Goal: Task Accomplishment & Management: Manage account settings

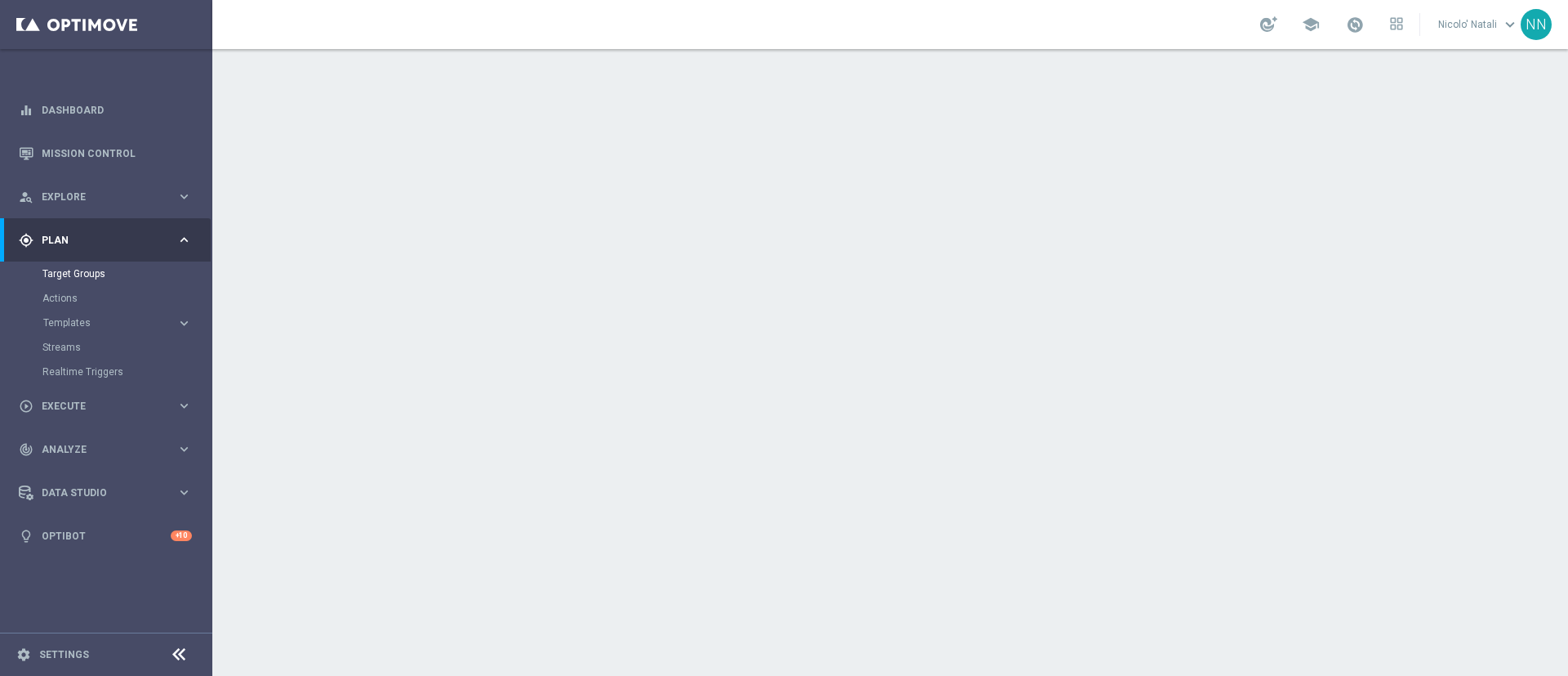
click at [80, 273] on link "Target Groups" at bounding box center [106, 274] width 128 height 14
click at [75, 293] on link "Actions" at bounding box center [106, 298] width 128 height 14
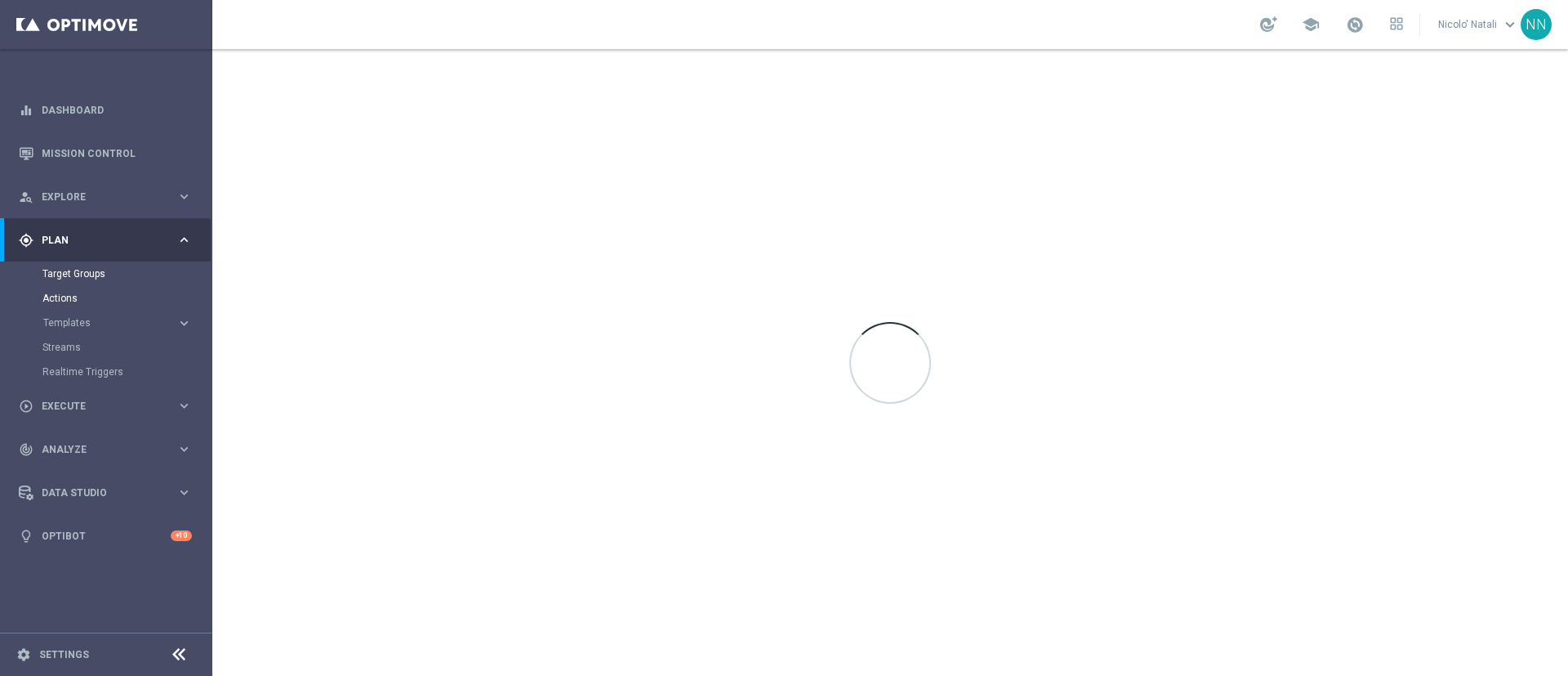
click at [83, 279] on link "Target Groups" at bounding box center [106, 274] width 128 height 14
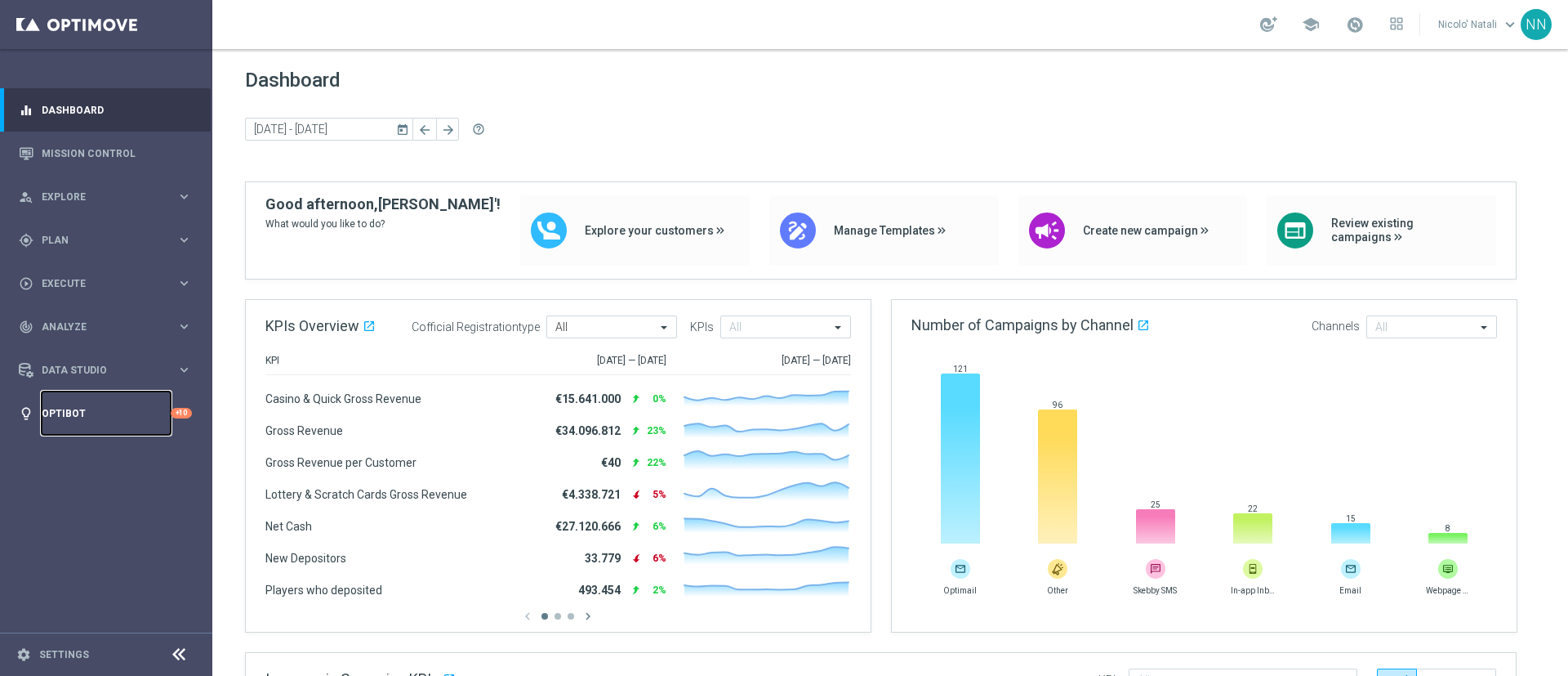
click at [47, 405] on link "Optibot" at bounding box center [106, 413] width 129 height 44
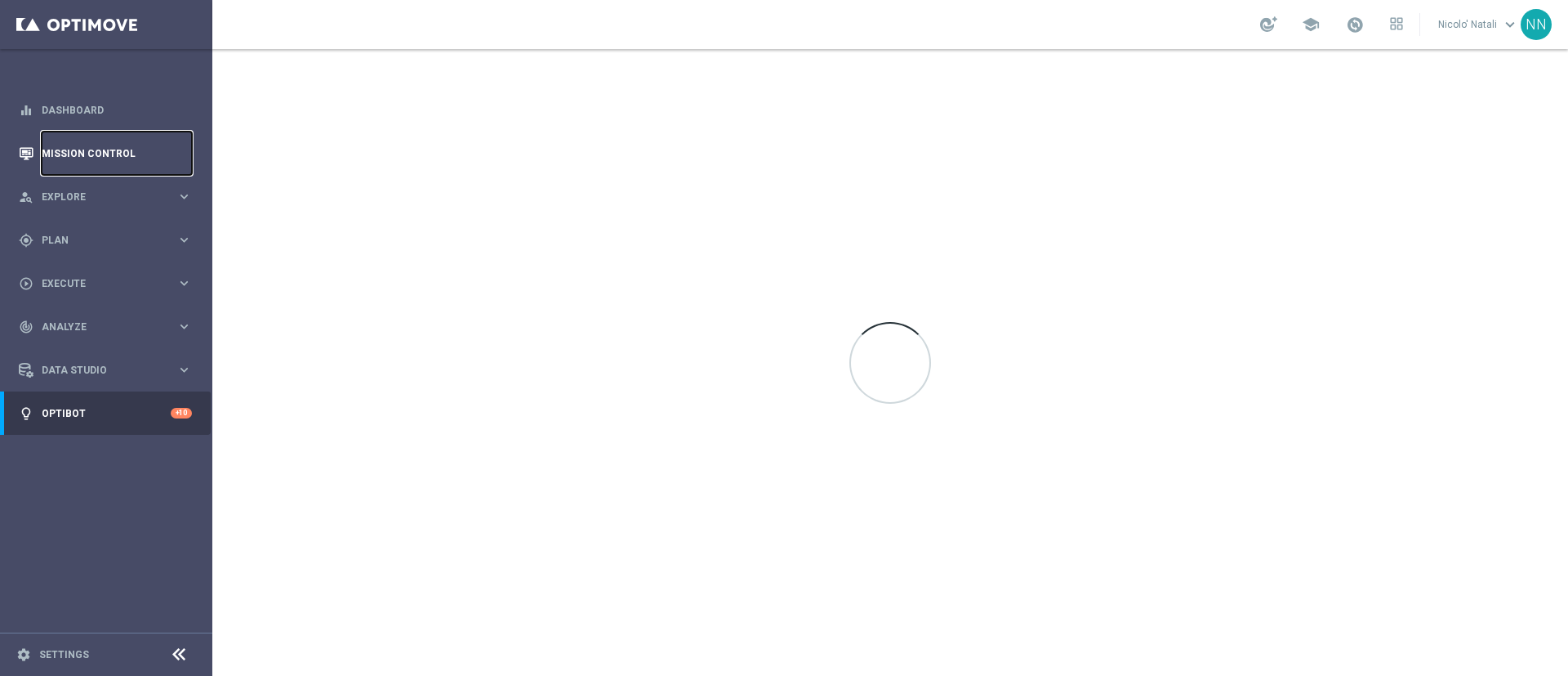
click at [106, 160] on link "Mission Control" at bounding box center [116, 153] width 150 height 44
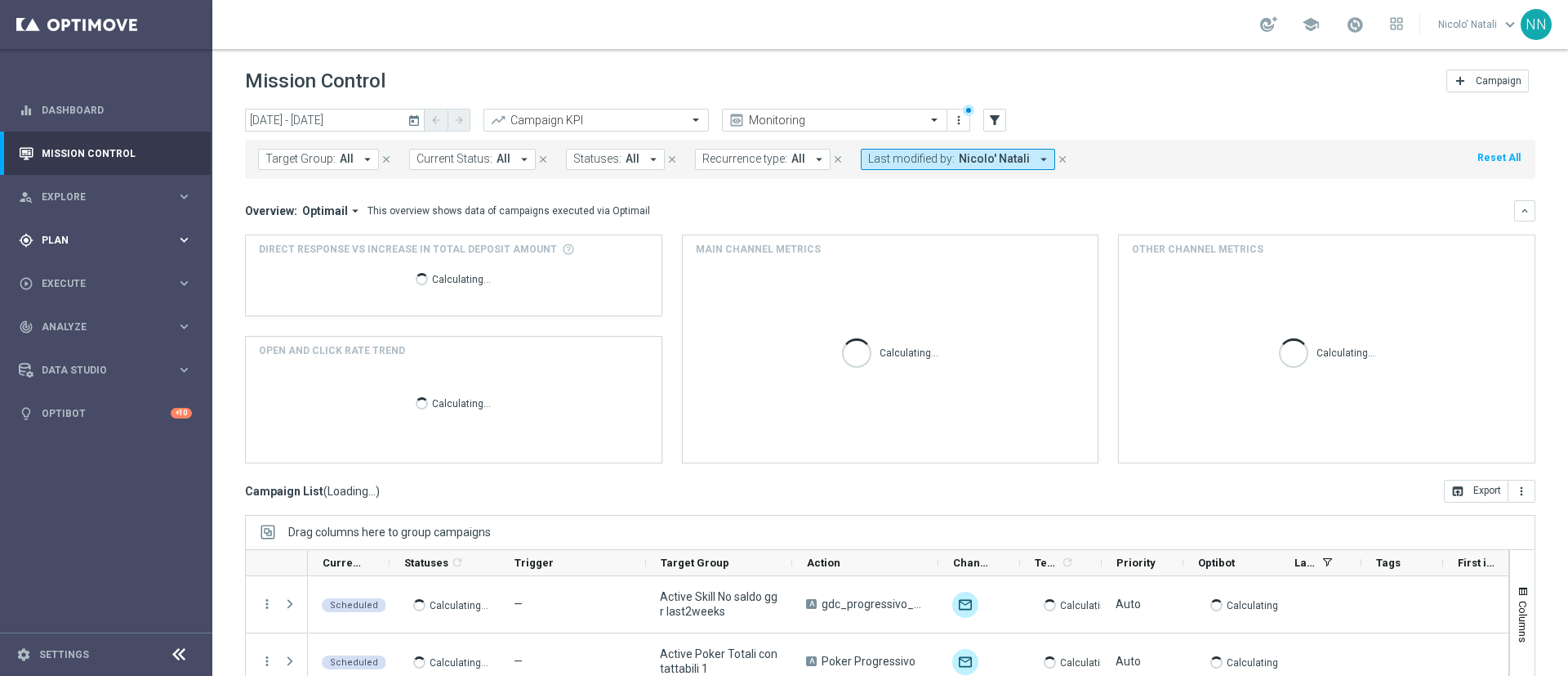
click at [70, 238] on span "Plan" at bounding box center [108, 240] width 135 height 10
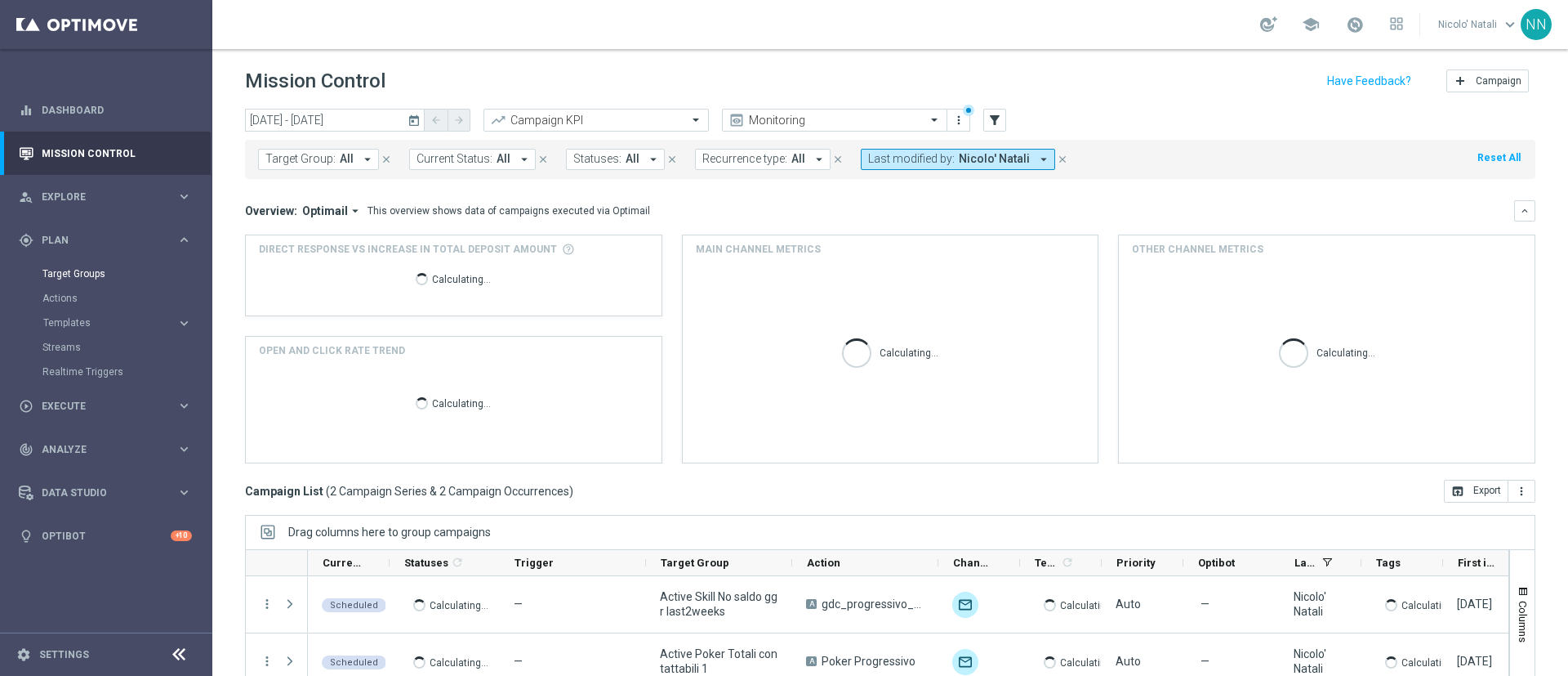
click at [67, 277] on link "Target Groups" at bounding box center [106, 274] width 128 height 14
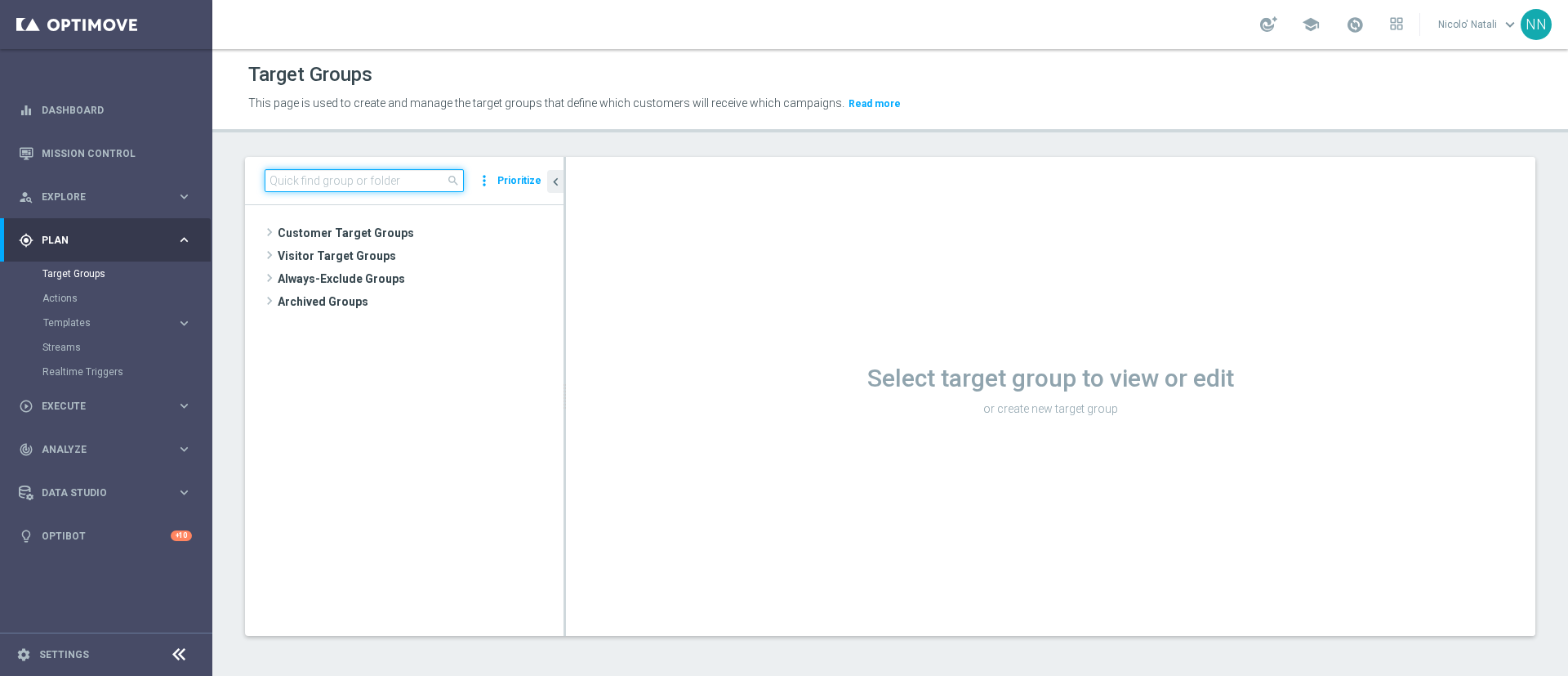
click at [331, 169] on input at bounding box center [364, 181] width 199 height 23
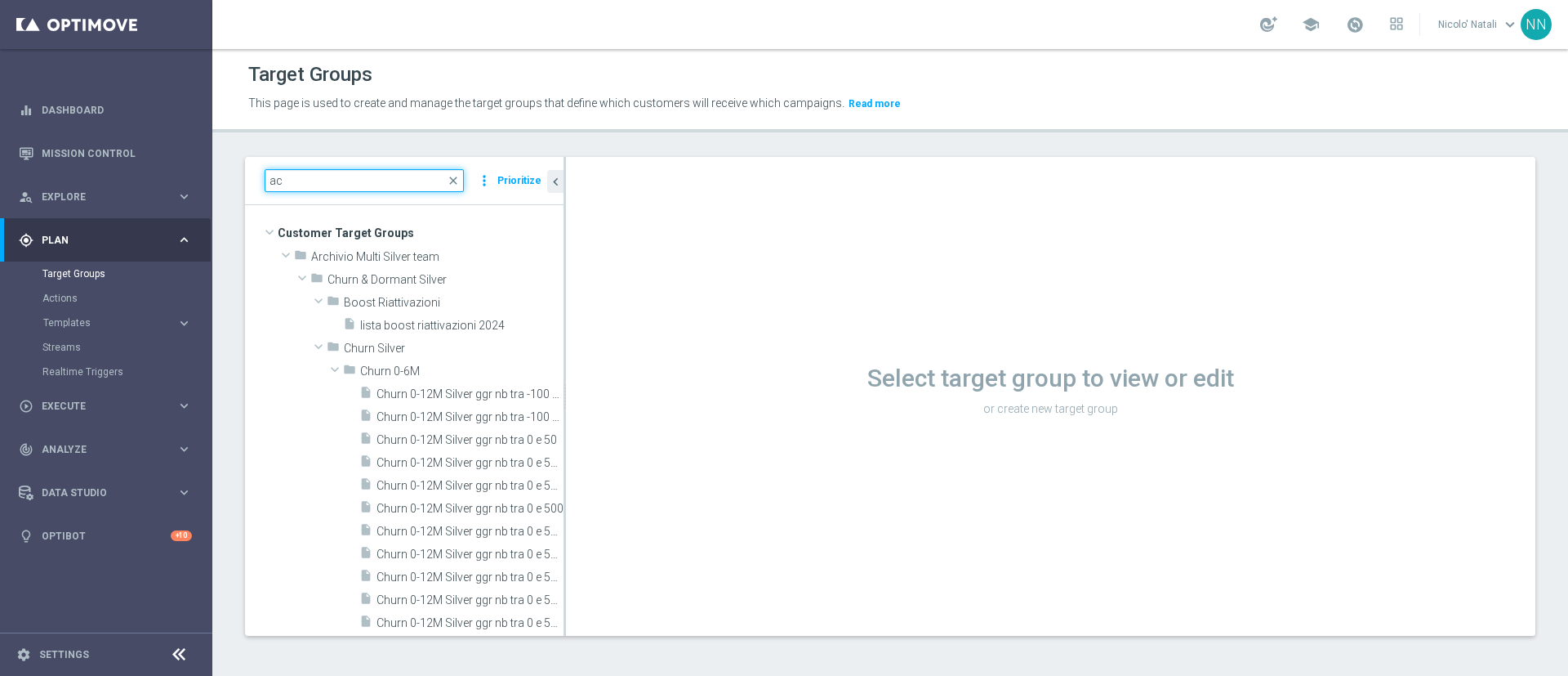
type input "a"
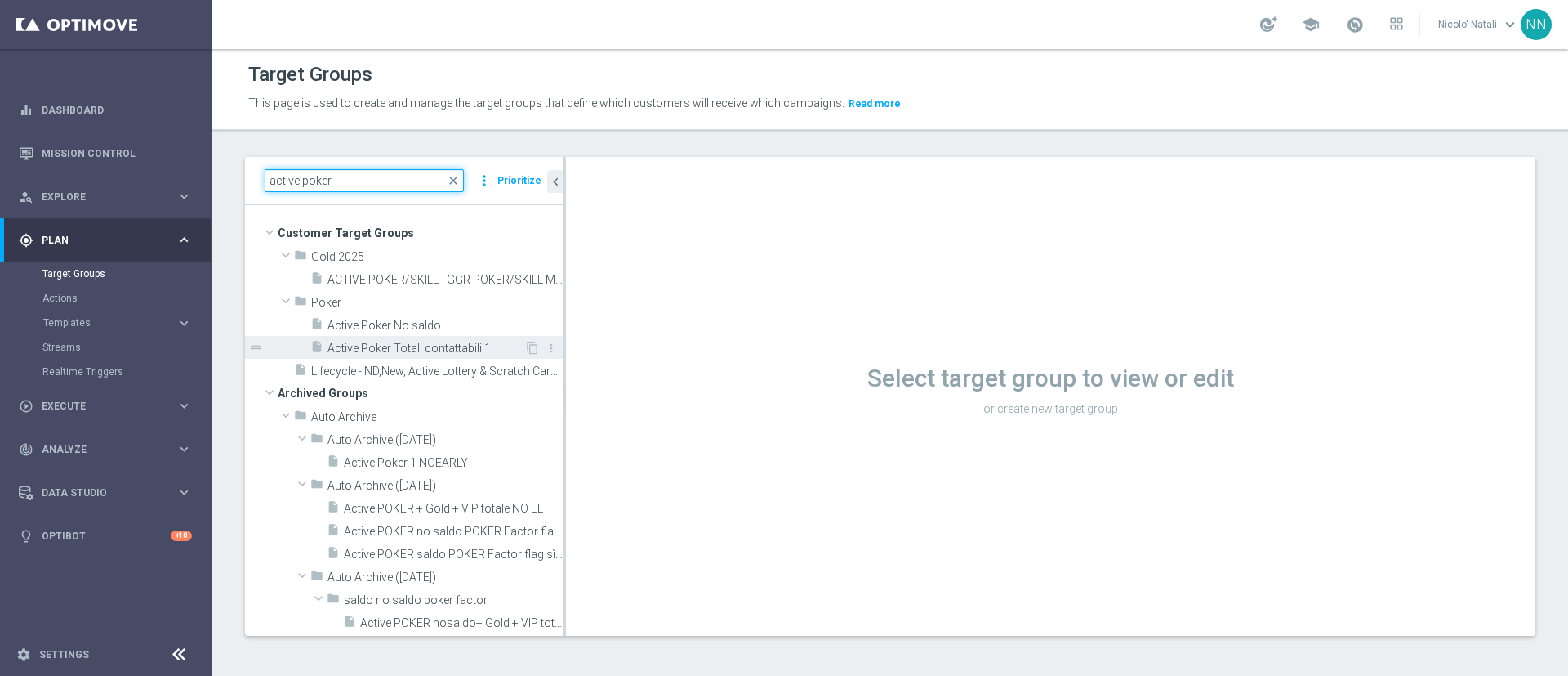
type input "active poker"
click at [431, 343] on span "Active Poker Totali contattabili 1" at bounding box center [425, 349] width 196 height 14
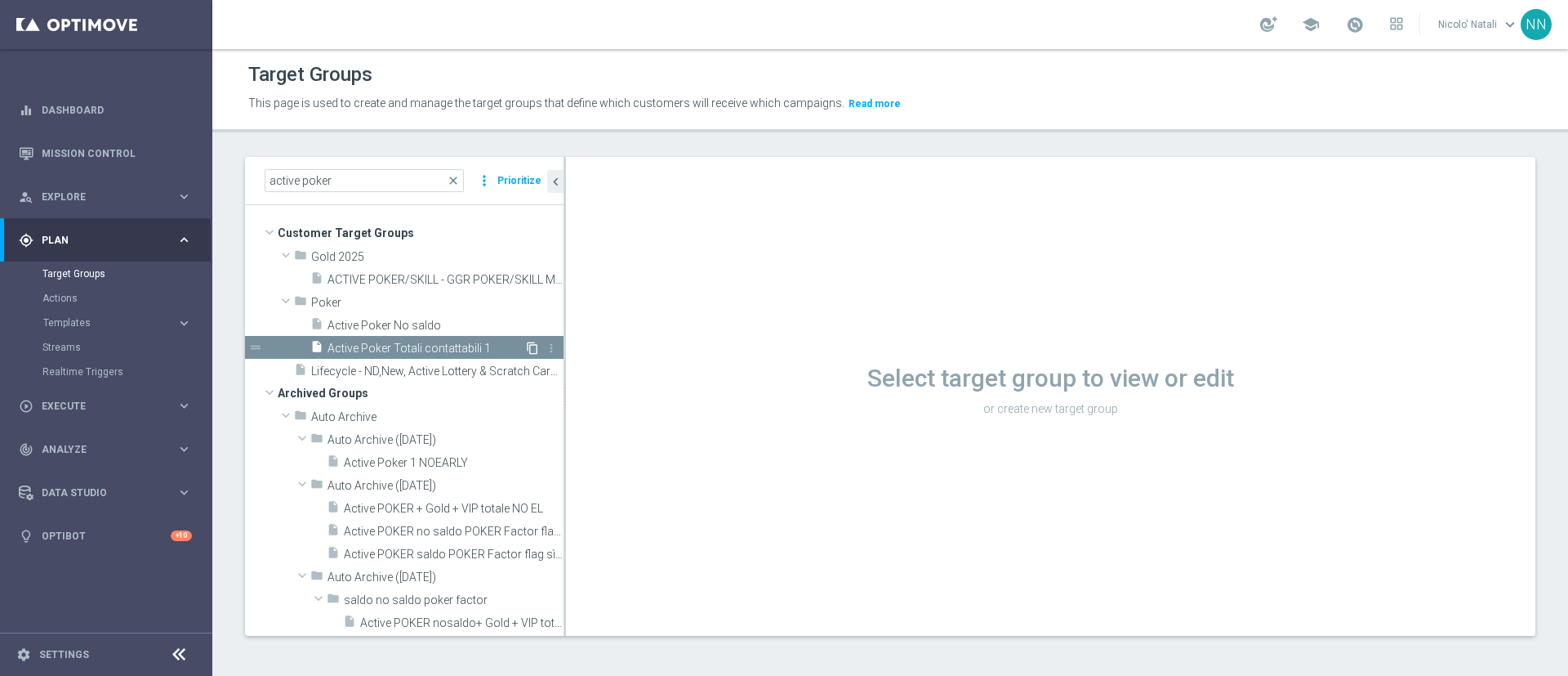
click at [526, 346] on icon "content_copy" at bounding box center [532, 349] width 14 height 14
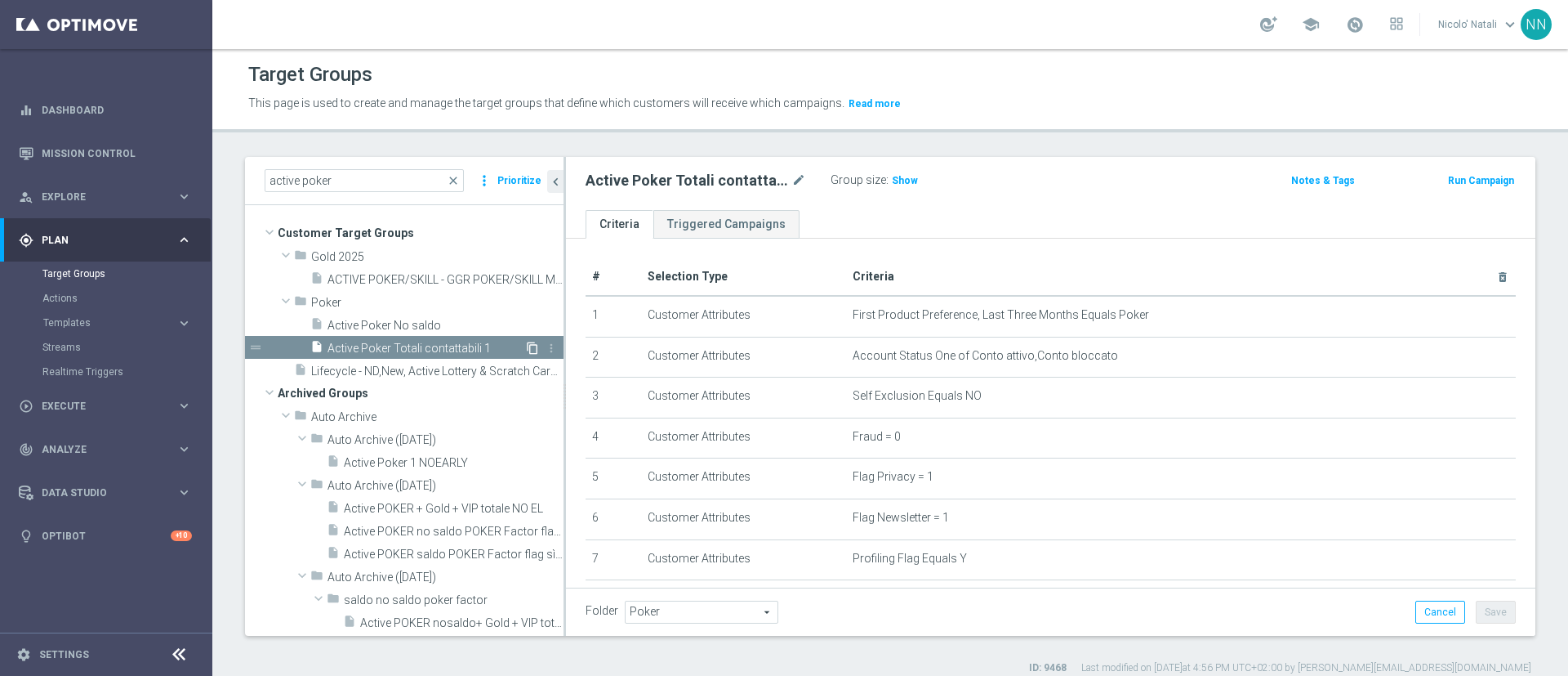
click at [526, 346] on icon "content_copy" at bounding box center [532, 349] width 14 height 14
click at [526, 353] on icon "content_copy" at bounding box center [532, 349] width 14 height 14
click at [545, 350] on icon "more_vert" at bounding box center [552, 349] width 14 height 14
click at [526, 345] on icon "content_copy" at bounding box center [532, 349] width 14 height 14
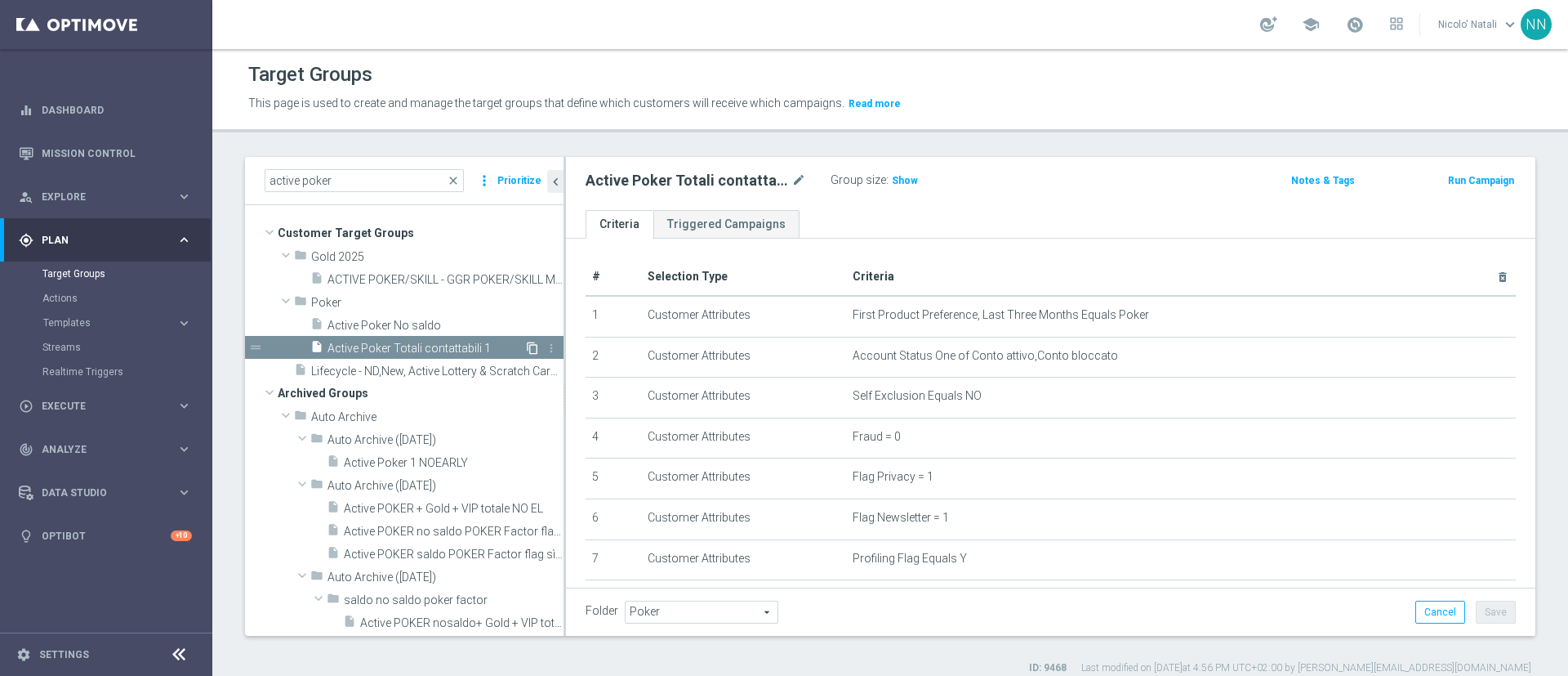
click at [526, 345] on icon "content_copy" at bounding box center [532, 349] width 14 height 14
click at [526, 323] on icon "content_copy" at bounding box center [532, 325] width 14 height 14
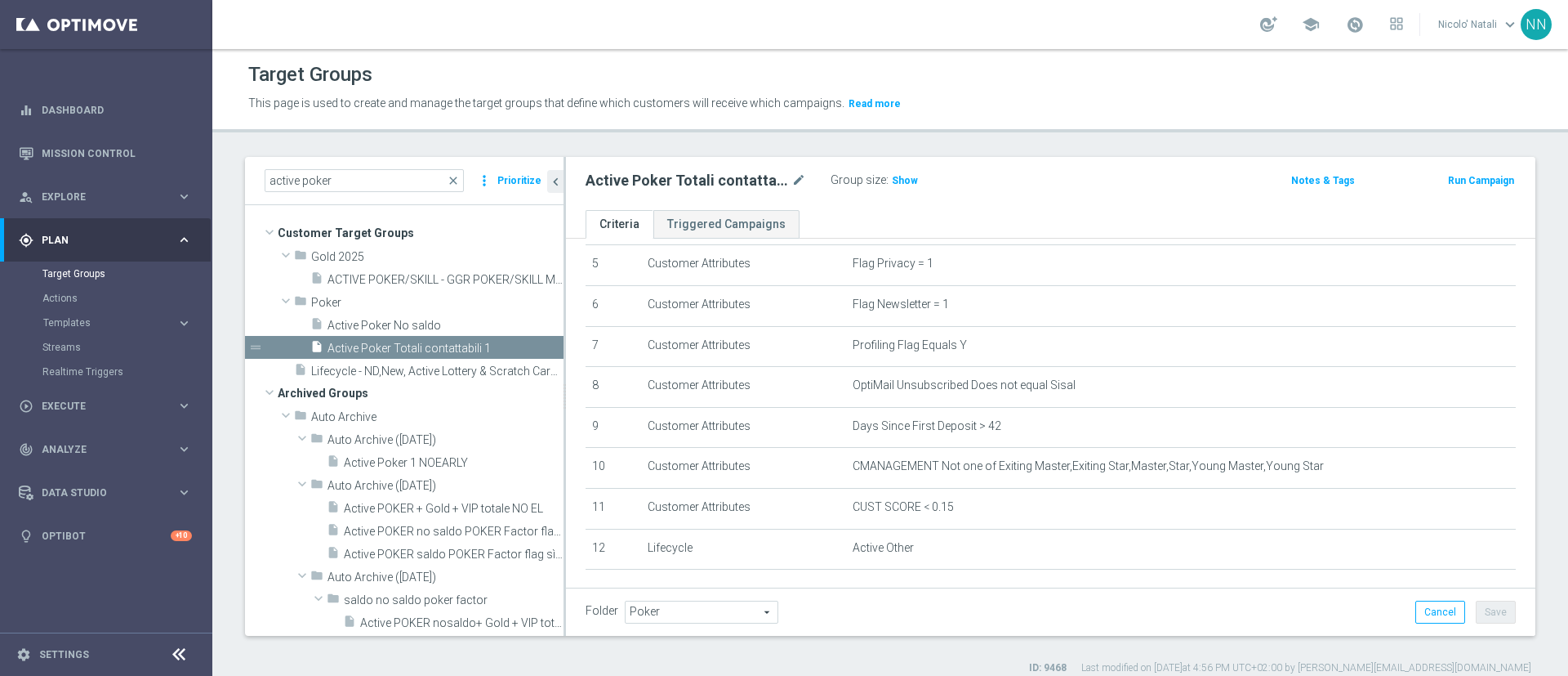
scroll to position [234, 0]
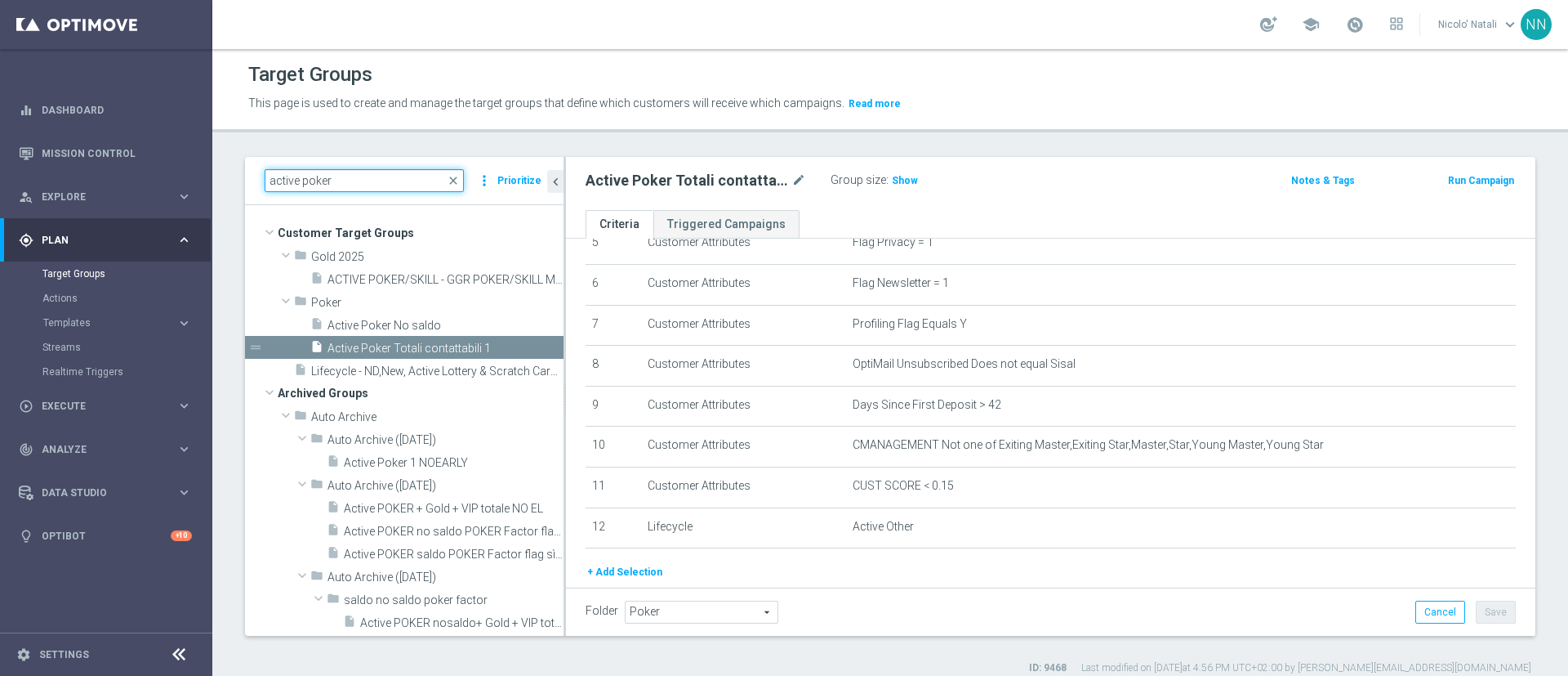
click at [458, 187] on input "active poker" at bounding box center [364, 181] width 199 height 23
click at [442, 177] on input "active poker" at bounding box center [364, 181] width 199 height 23
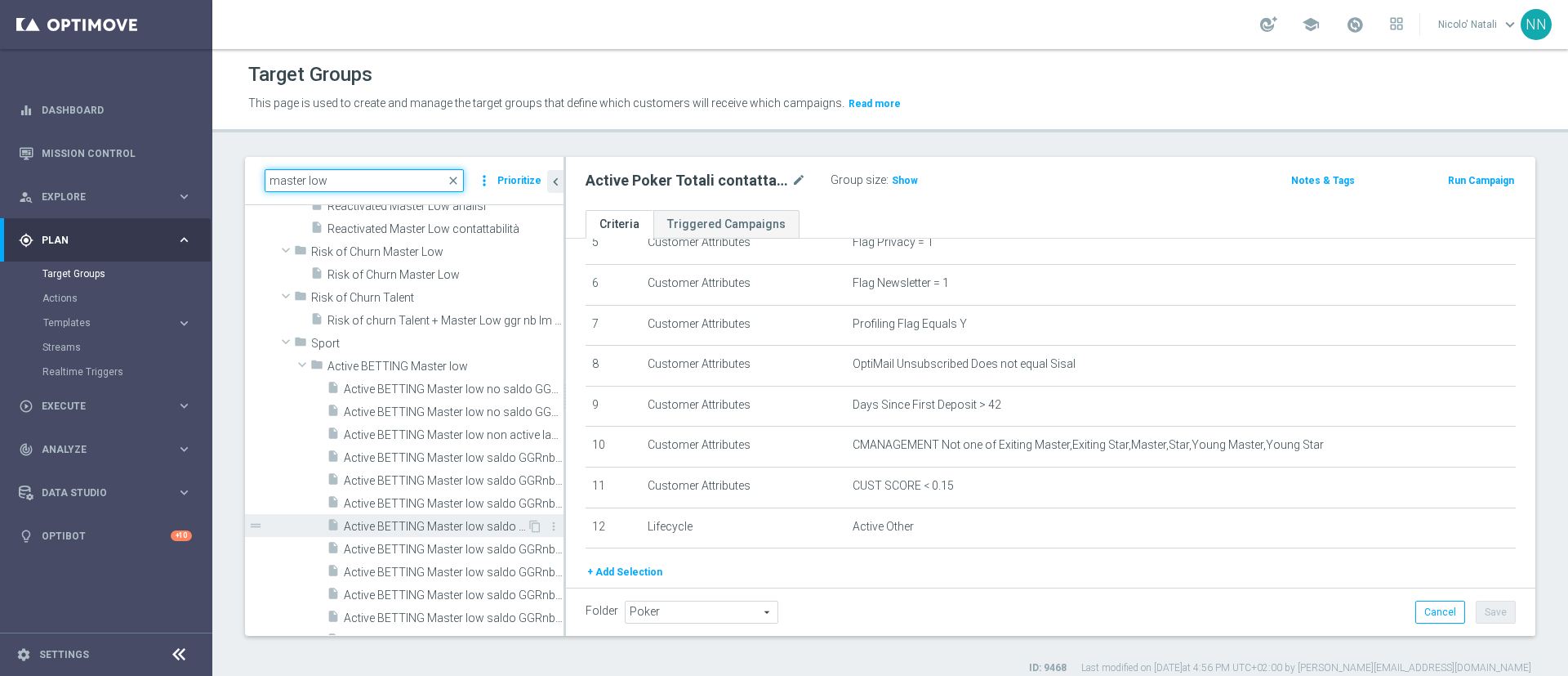
scroll to position [3199, 0]
type input "master low"
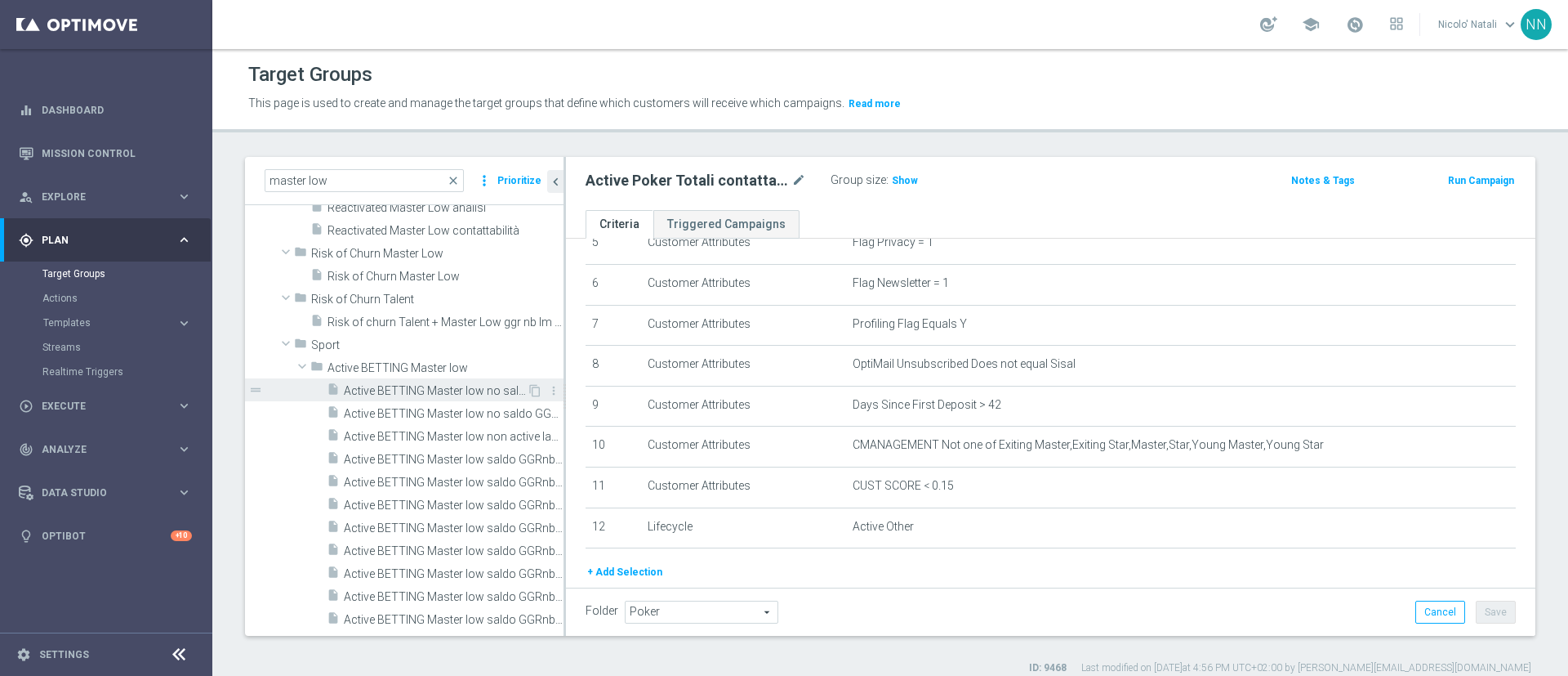
click at [429, 384] on span "Active BETTING Master low no saldo GGRnb<=0" at bounding box center [435, 391] width 183 height 14
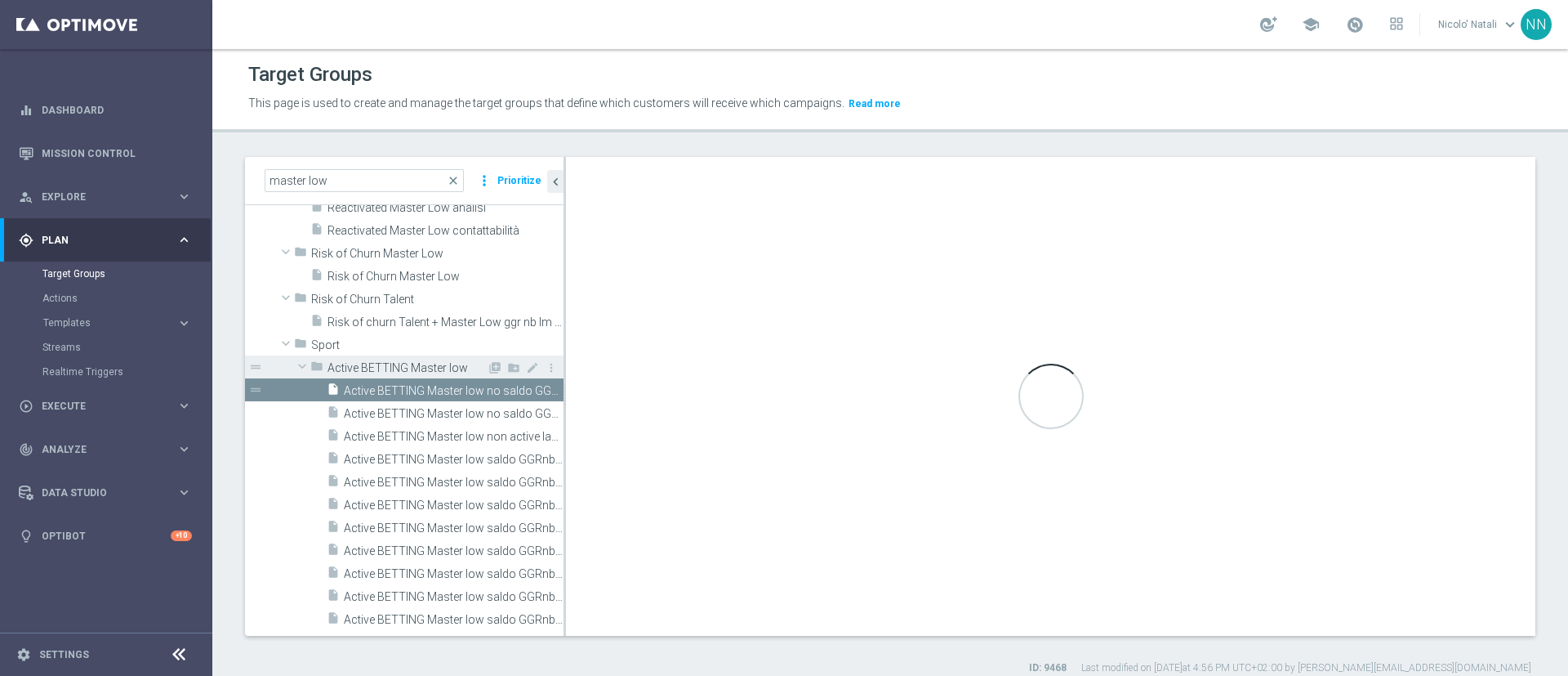
type input "Active BETTING Master low"
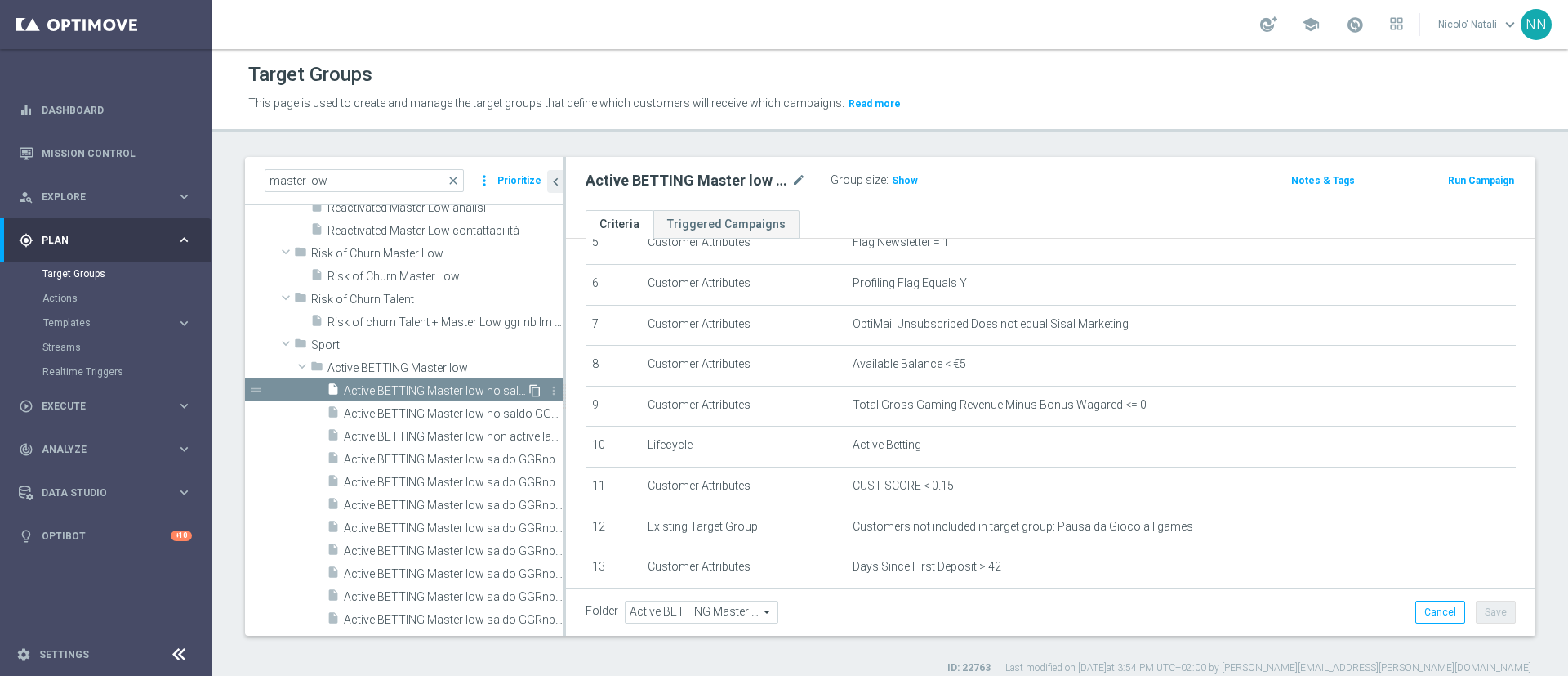
click at [528, 390] on icon "content_copy" at bounding box center [535, 391] width 14 height 14
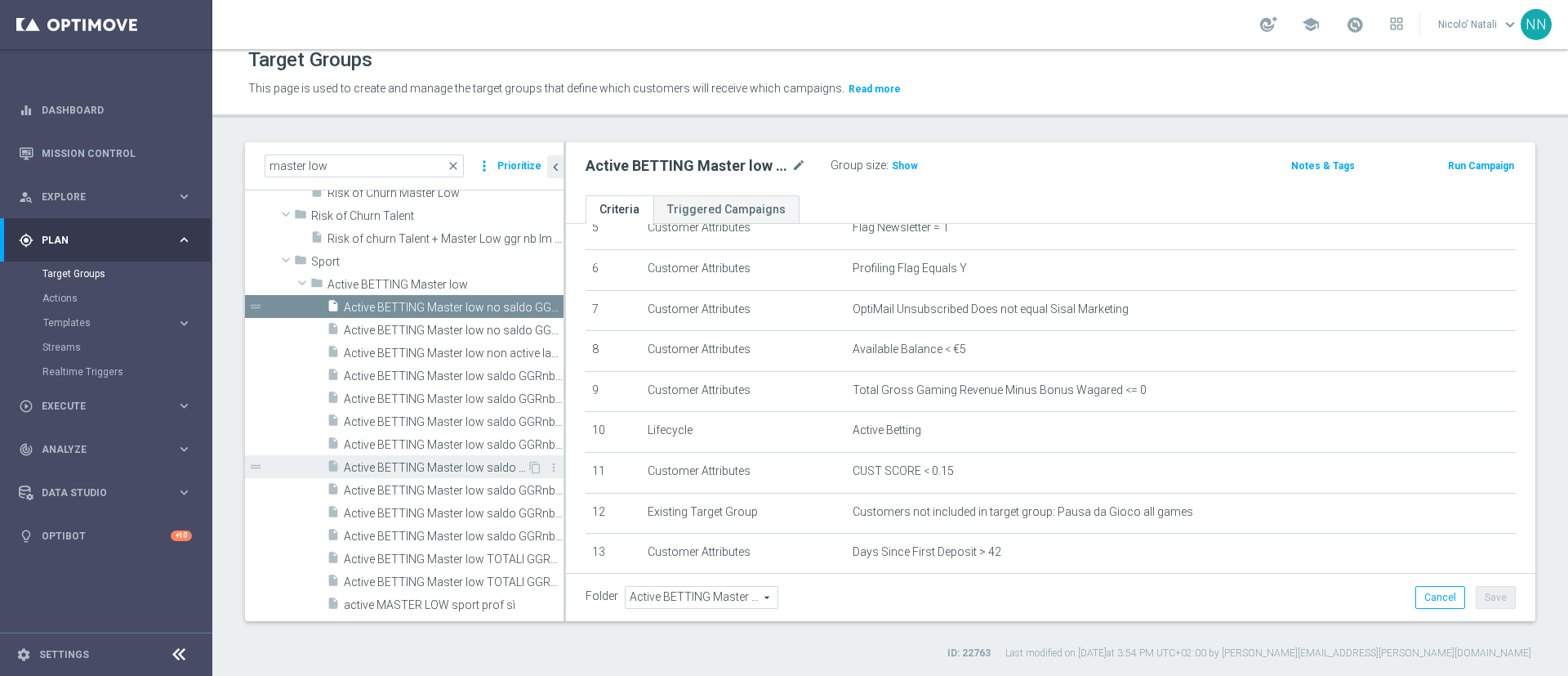
scroll to position [3407, 0]
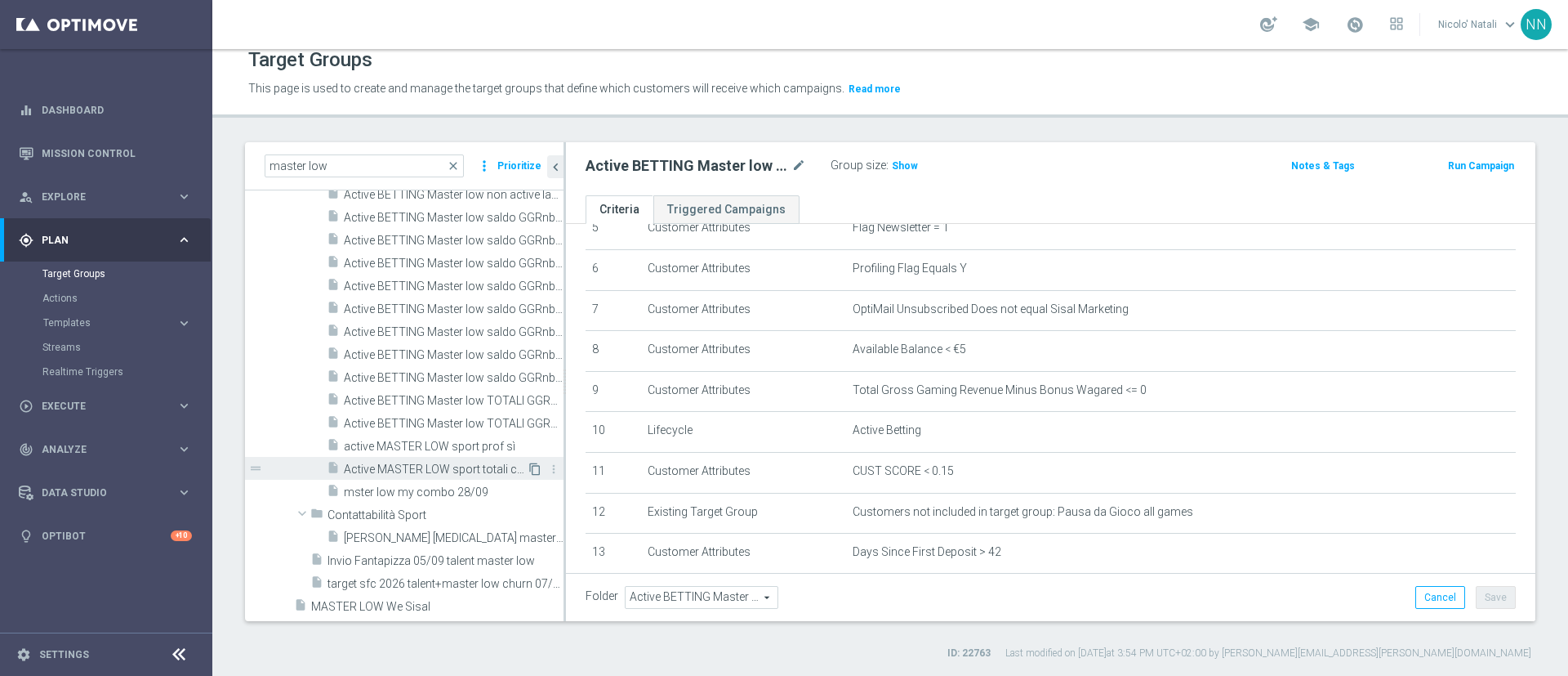
click at [528, 469] on icon "content_copy" at bounding box center [535, 470] width 14 height 14
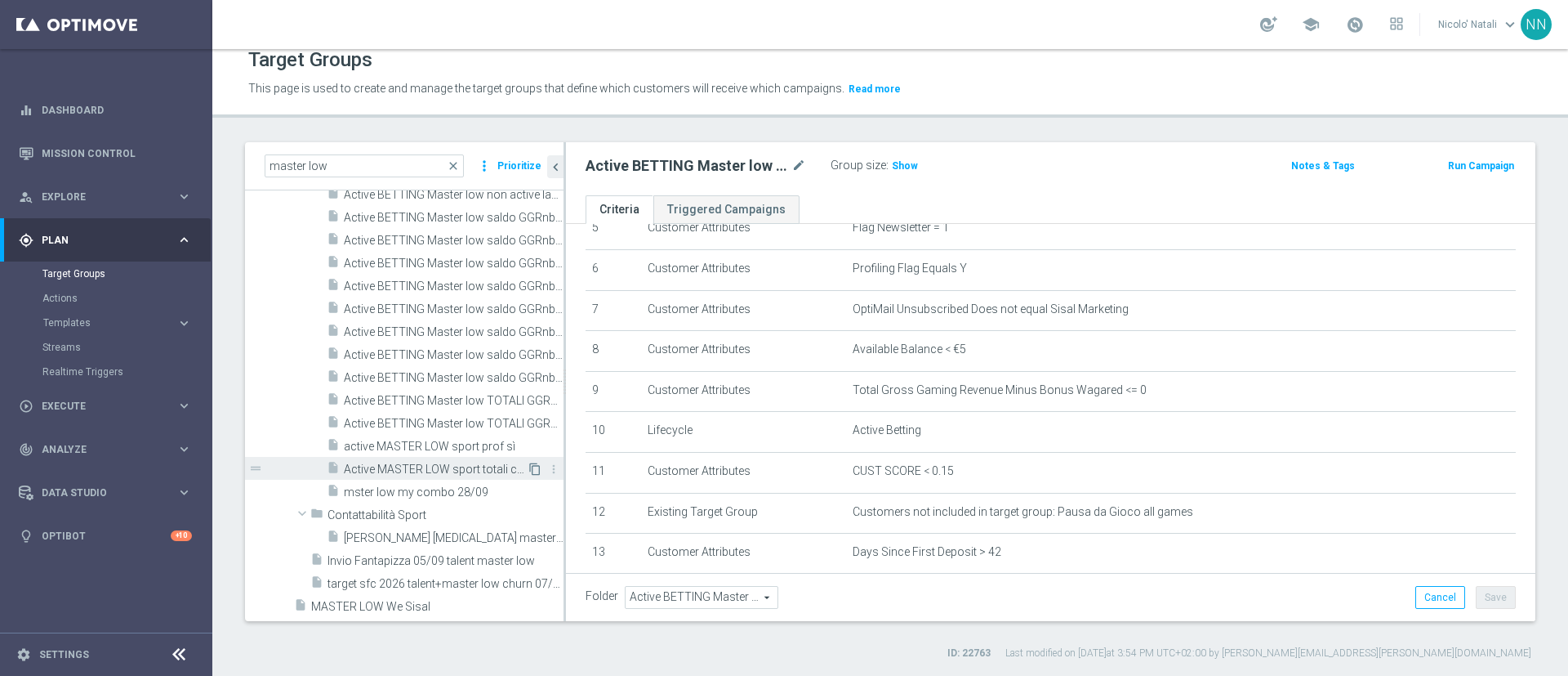
click at [528, 469] on icon "content_copy" at bounding box center [535, 470] width 14 height 14
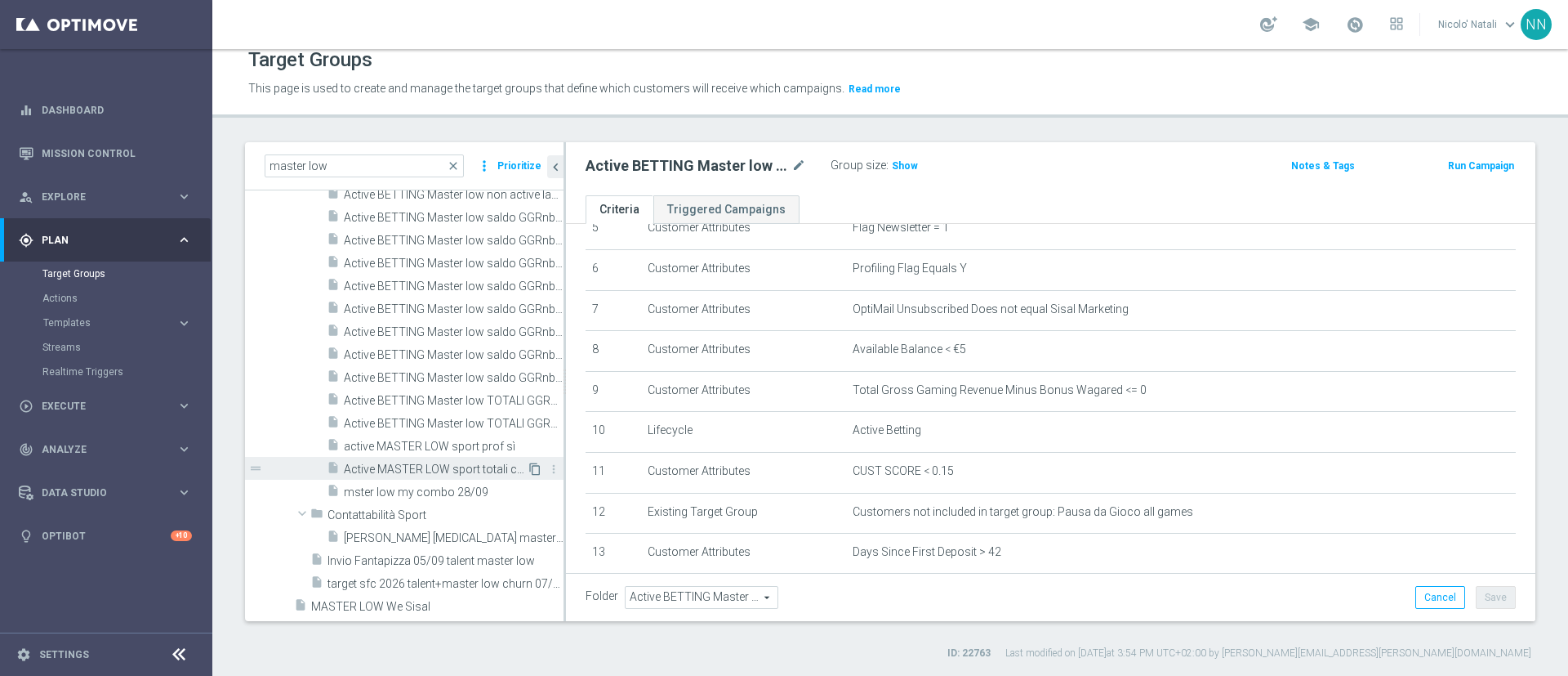
click at [528, 469] on icon "content_copy" at bounding box center [535, 470] width 14 height 14
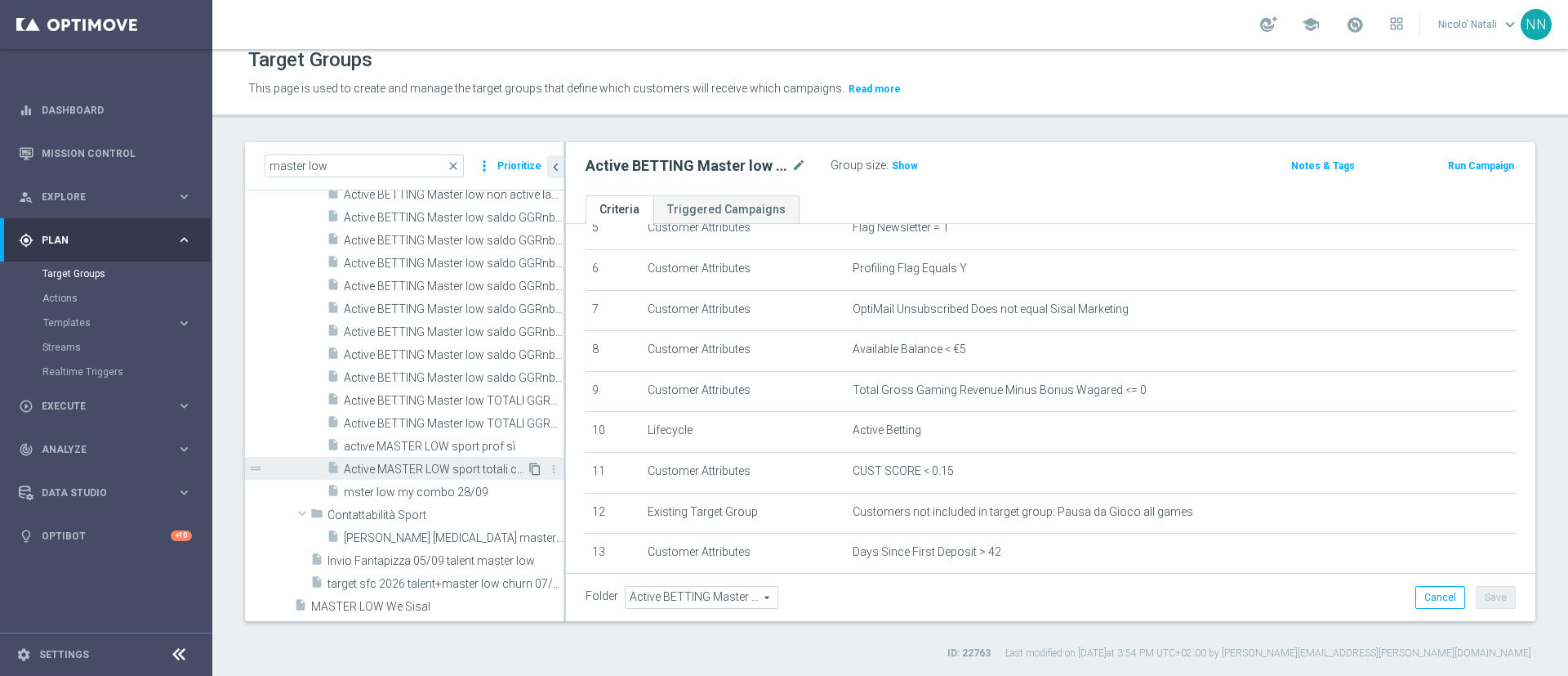
click at [528, 469] on icon "content_copy" at bounding box center [535, 470] width 14 height 14
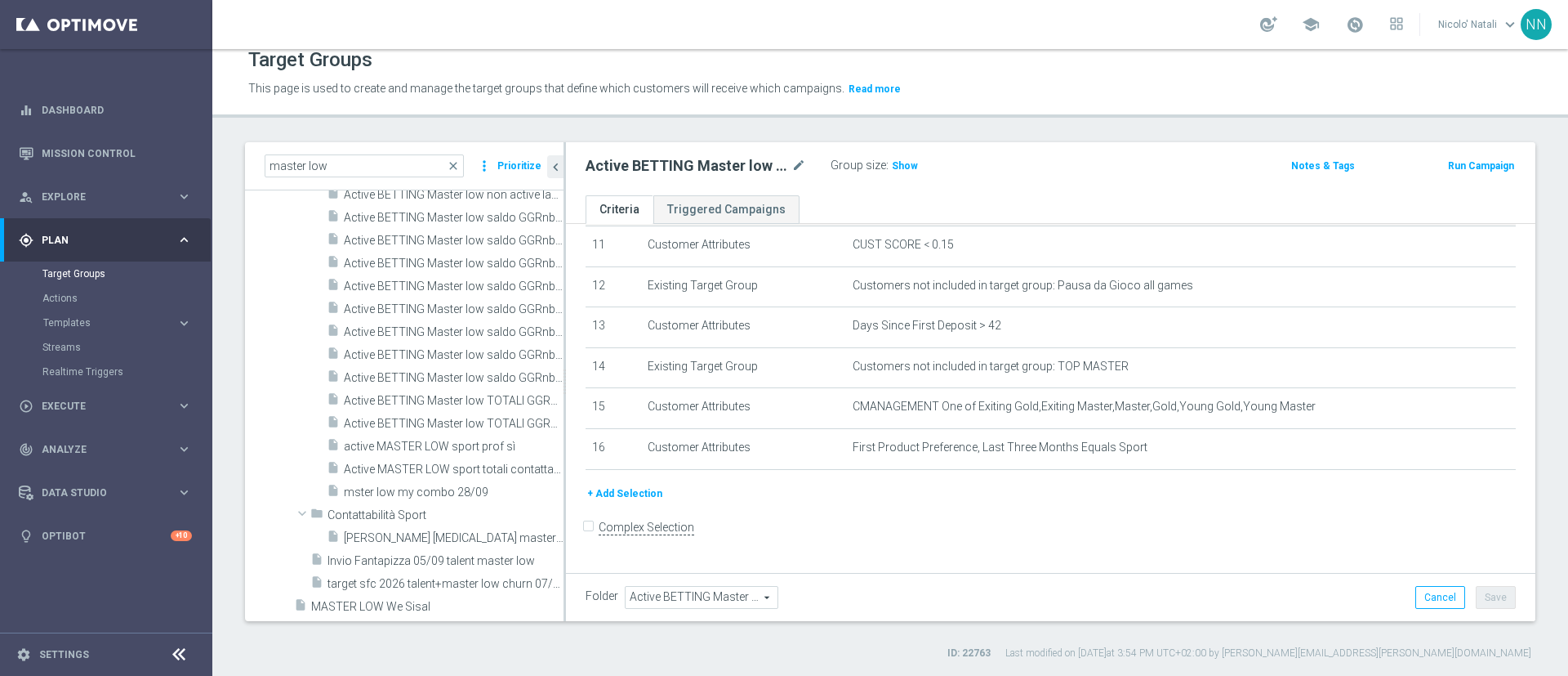
scroll to position [463, 0]
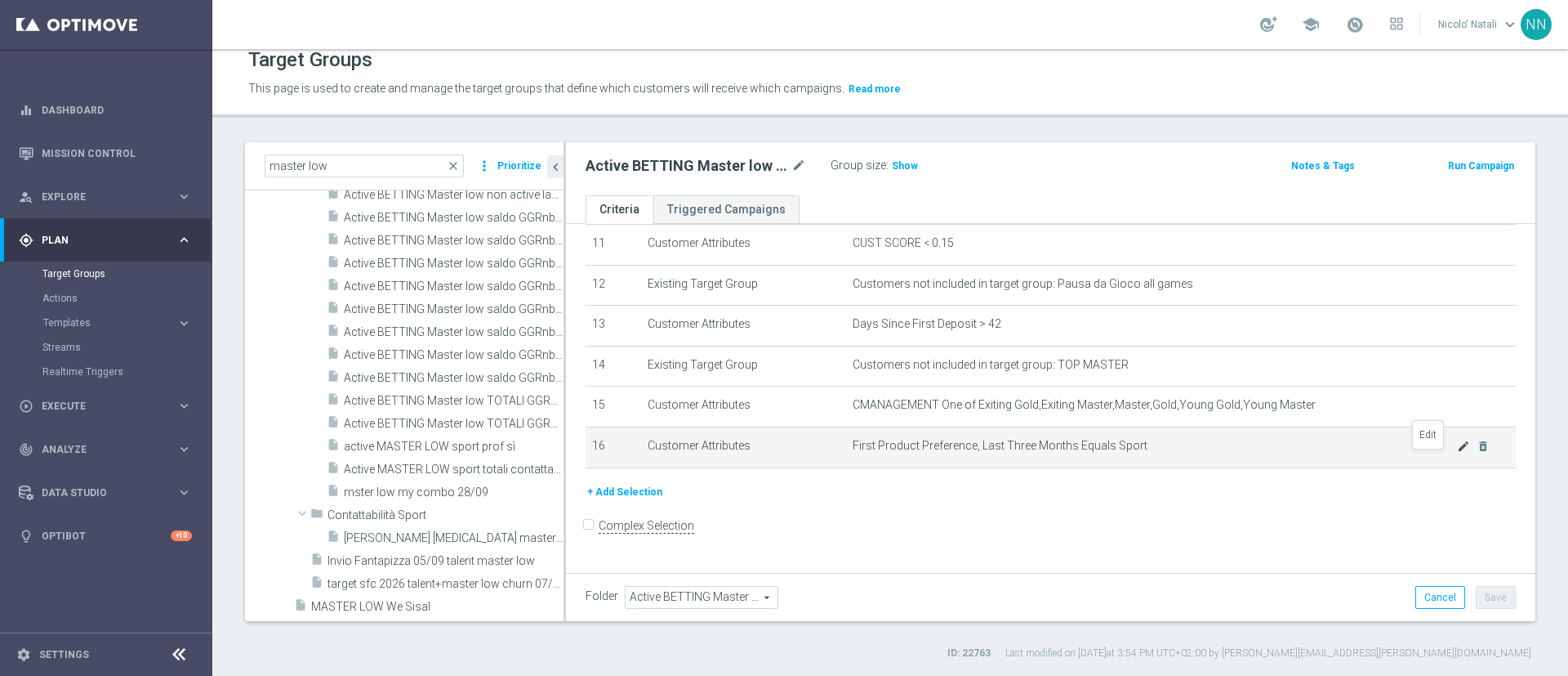
click at [1458, 453] on icon "mode_edit" at bounding box center [1464, 446] width 14 height 14
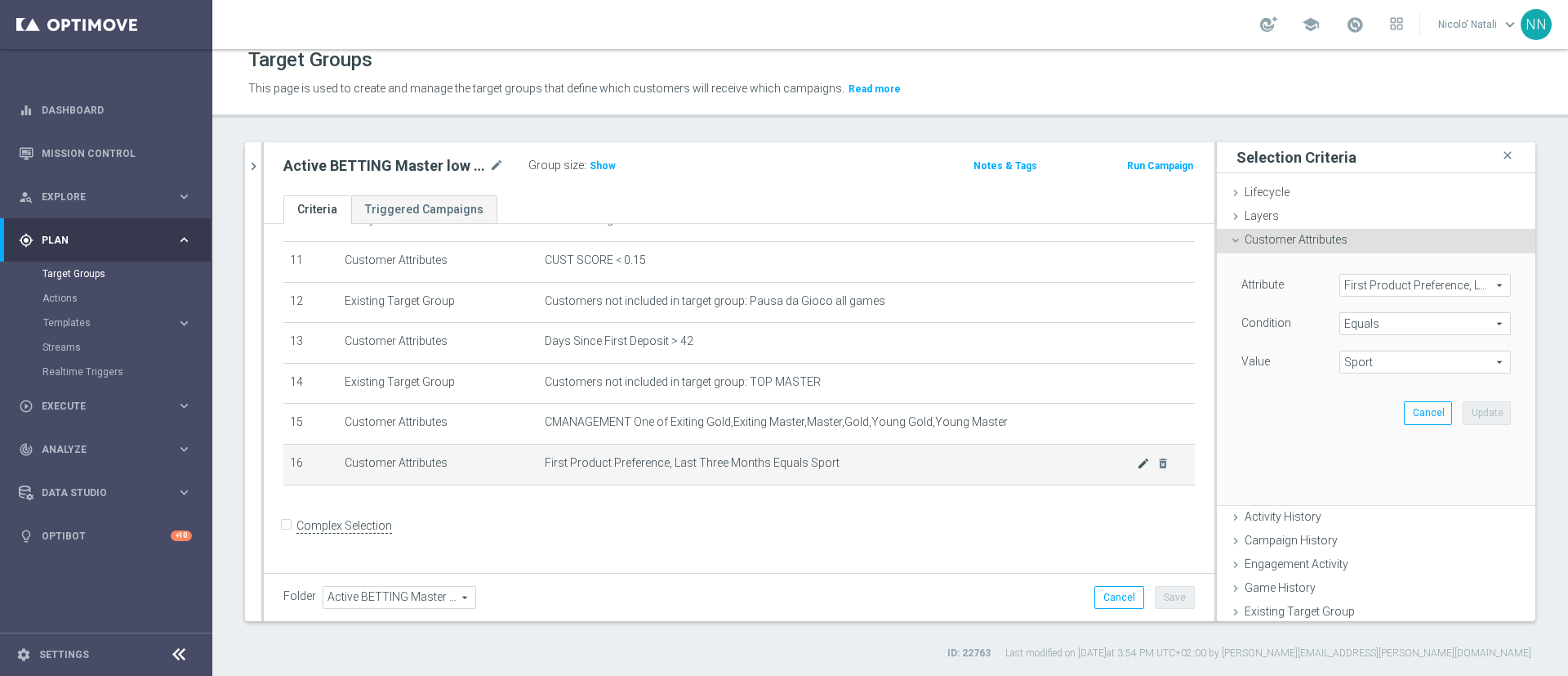
scroll to position [445, 0]
click at [1384, 364] on span "Sport" at bounding box center [1426, 362] width 170 height 21
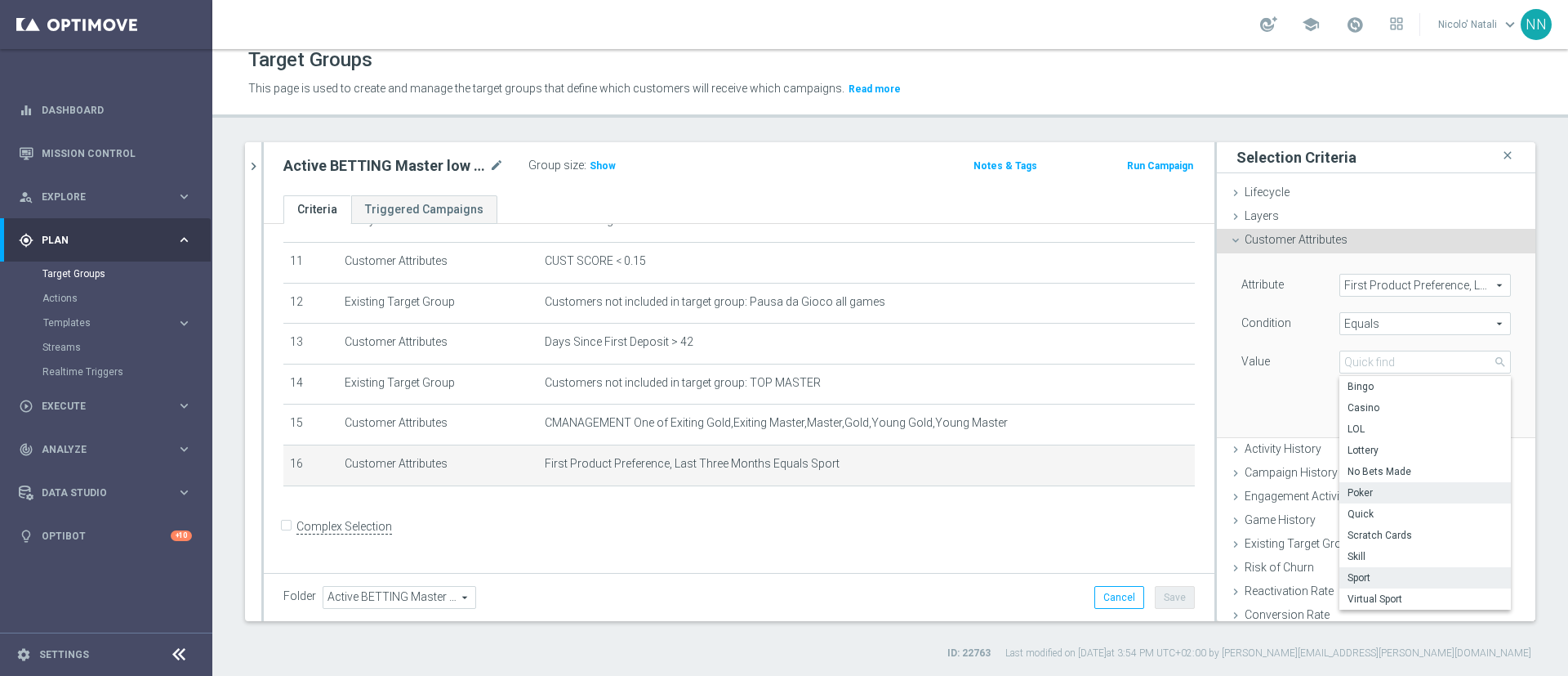
click at [1357, 482] on label "Poker" at bounding box center [1425, 493] width 171 height 21
type input "Poker"
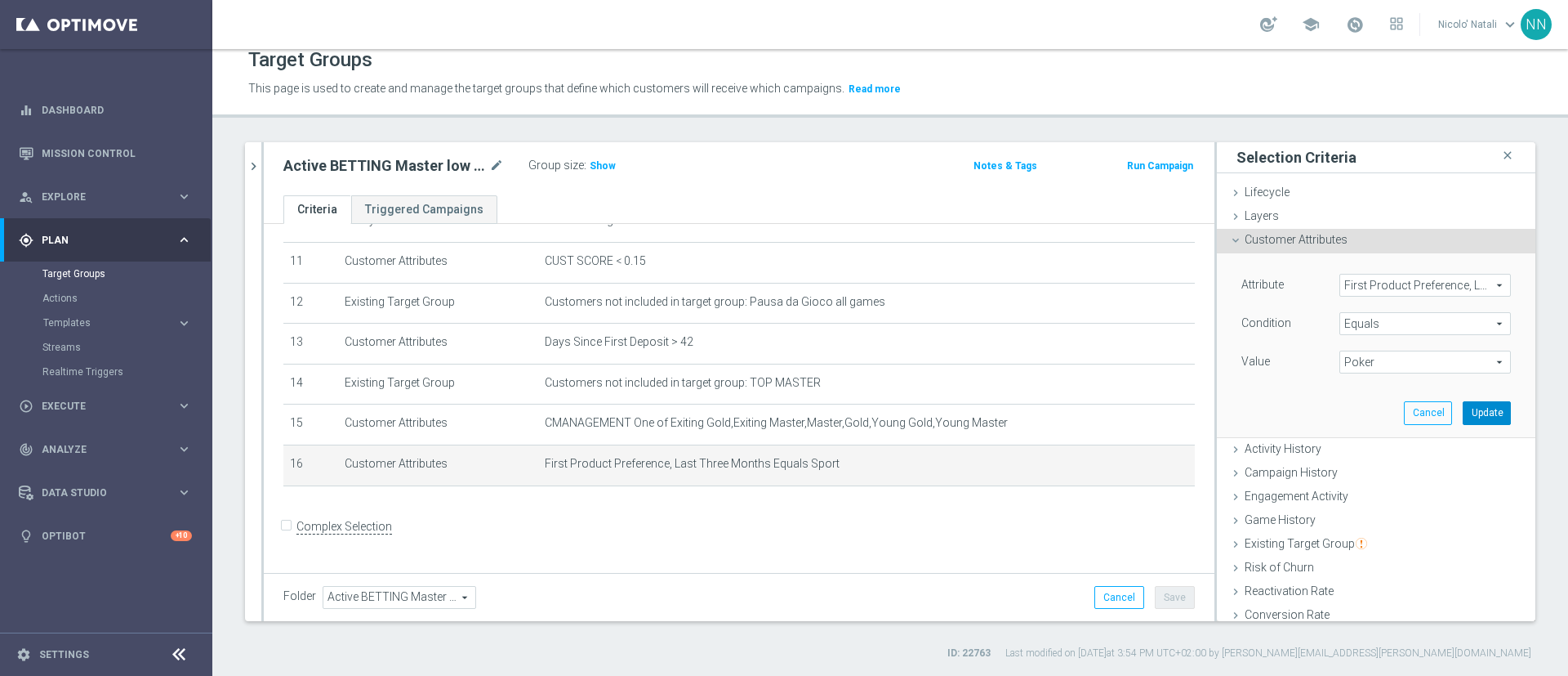
click at [1462, 404] on button "Update" at bounding box center [1487, 413] width 48 height 23
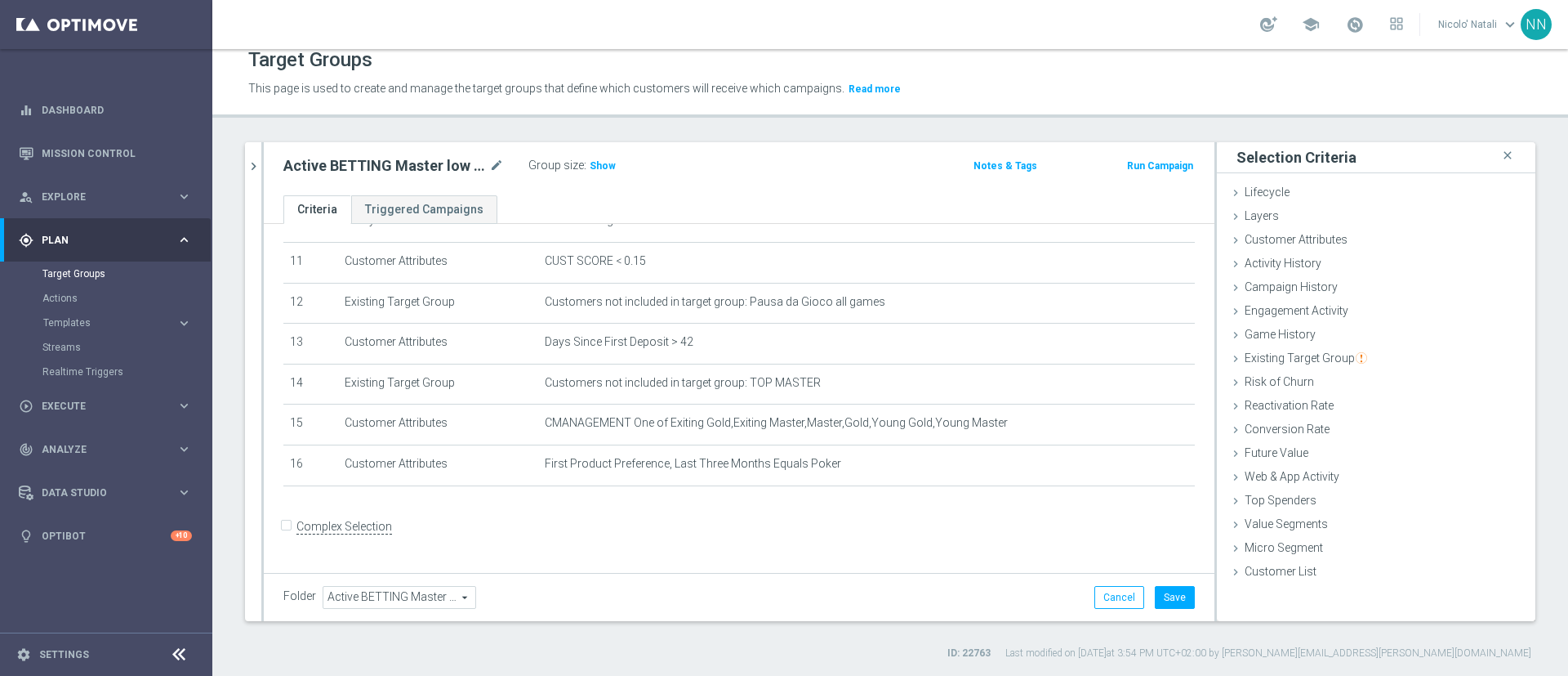
click at [618, 172] on div "Group size : Show" at bounding box center [610, 165] width 164 height 19
click at [597, 170] on span "Show" at bounding box center [602, 166] width 26 height 12
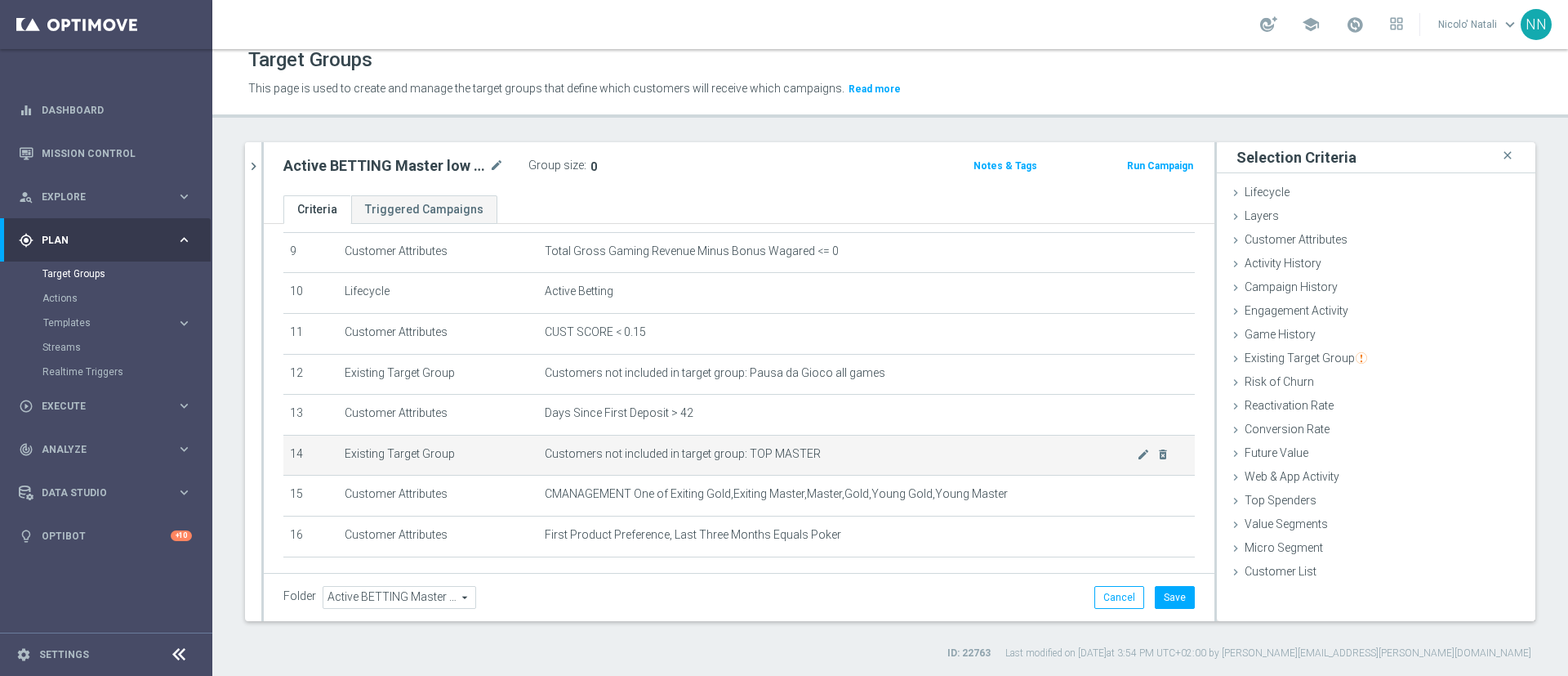
scroll to position [369, 0]
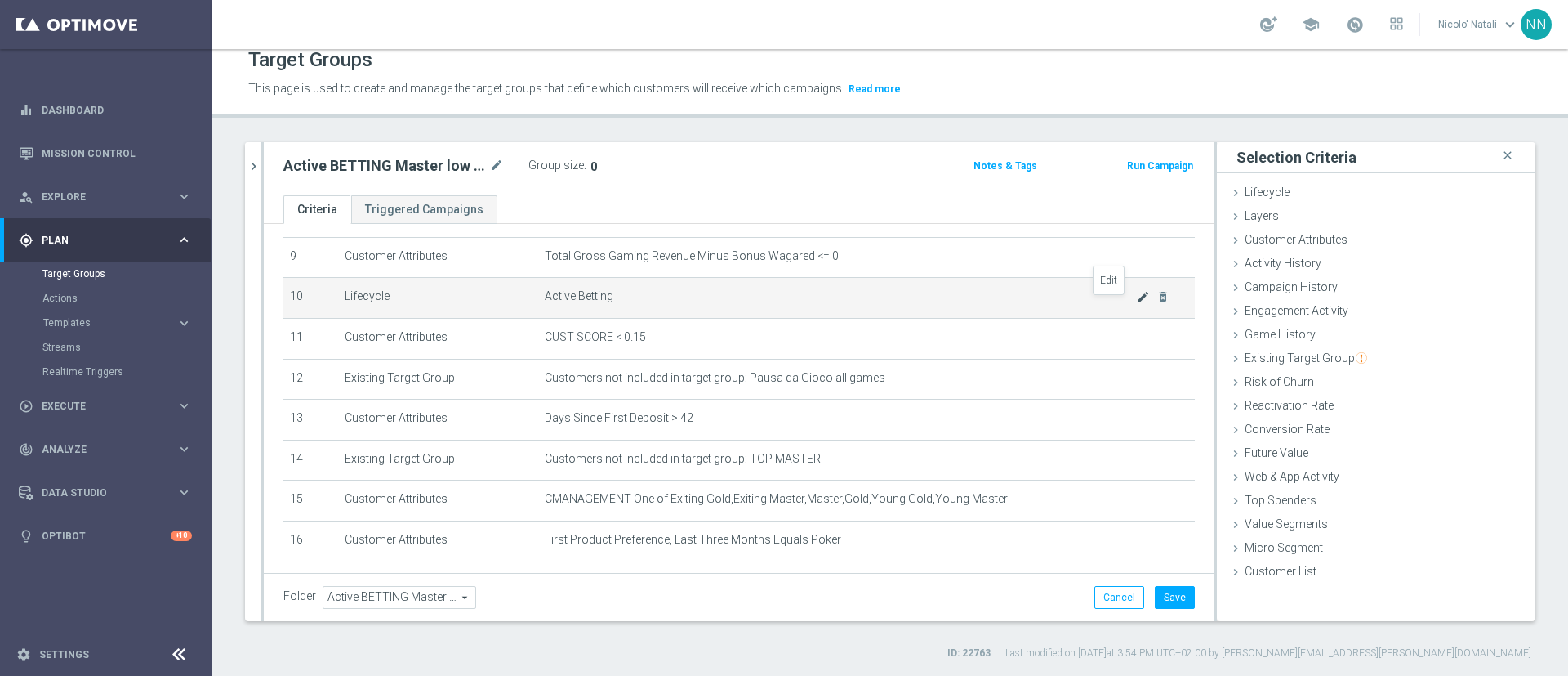
click at [1137, 303] on icon "mode_edit" at bounding box center [1144, 297] width 14 height 14
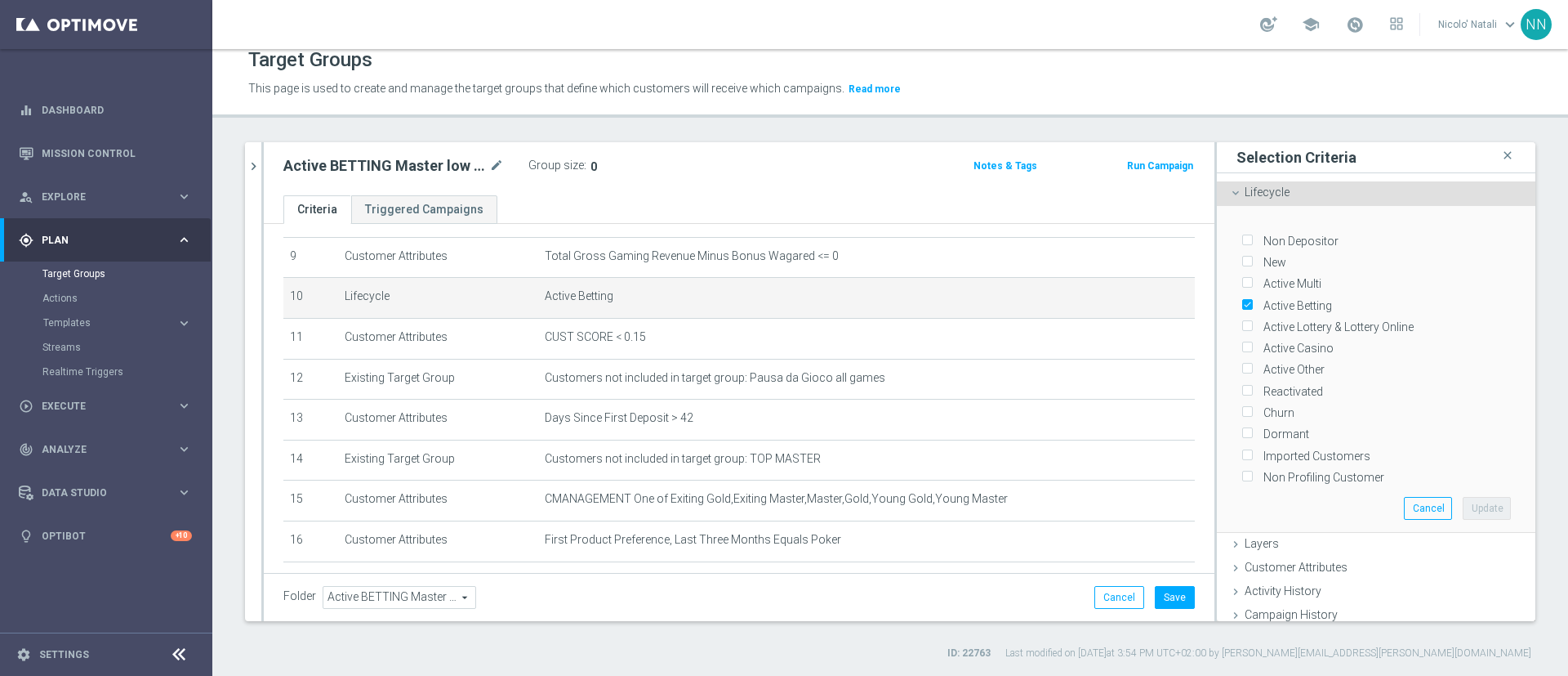
click at [1242, 300] on input "Active Betting" at bounding box center [1247, 305] width 11 height 11
checkbox input "false"
click at [1157, 303] on icon "delete_forever" at bounding box center [1163, 297] width 14 height 14
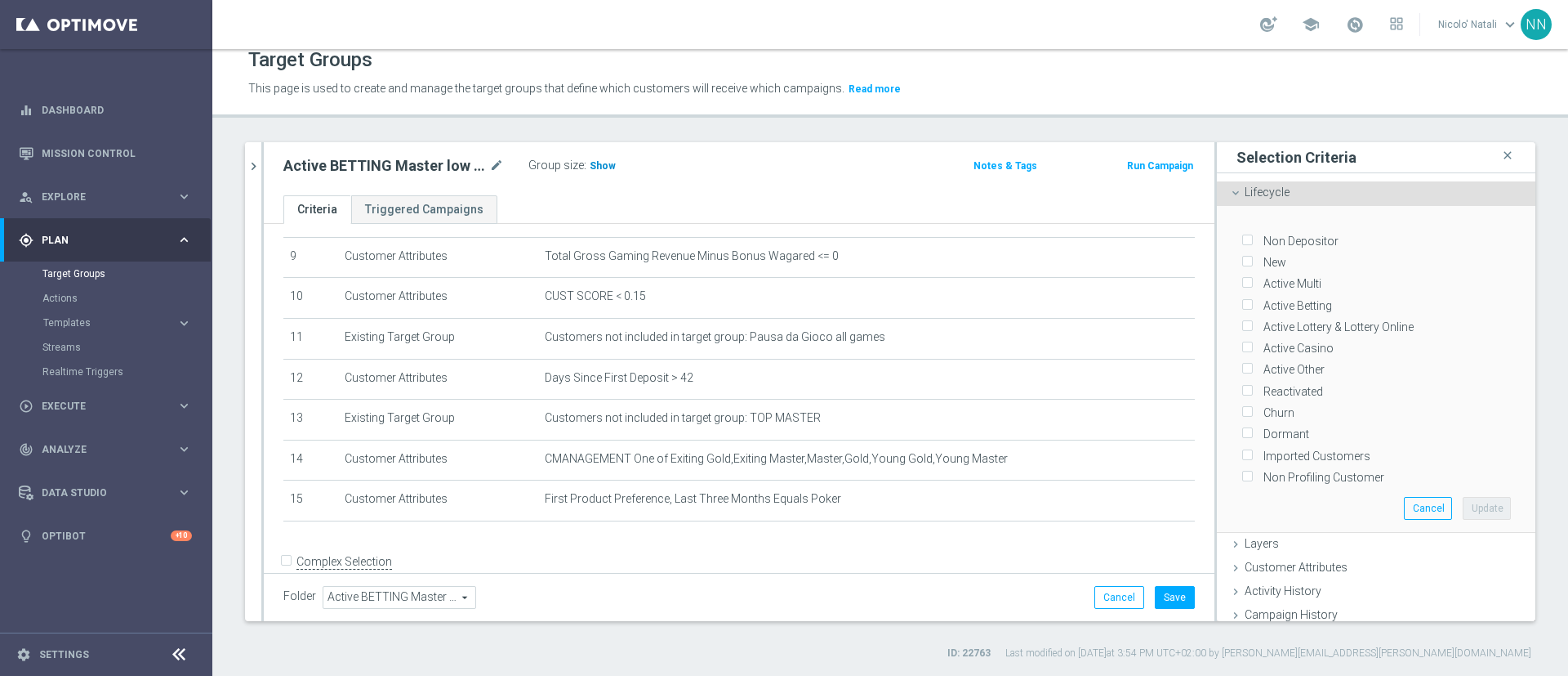
click at [599, 170] on span "Show" at bounding box center [602, 166] width 26 height 12
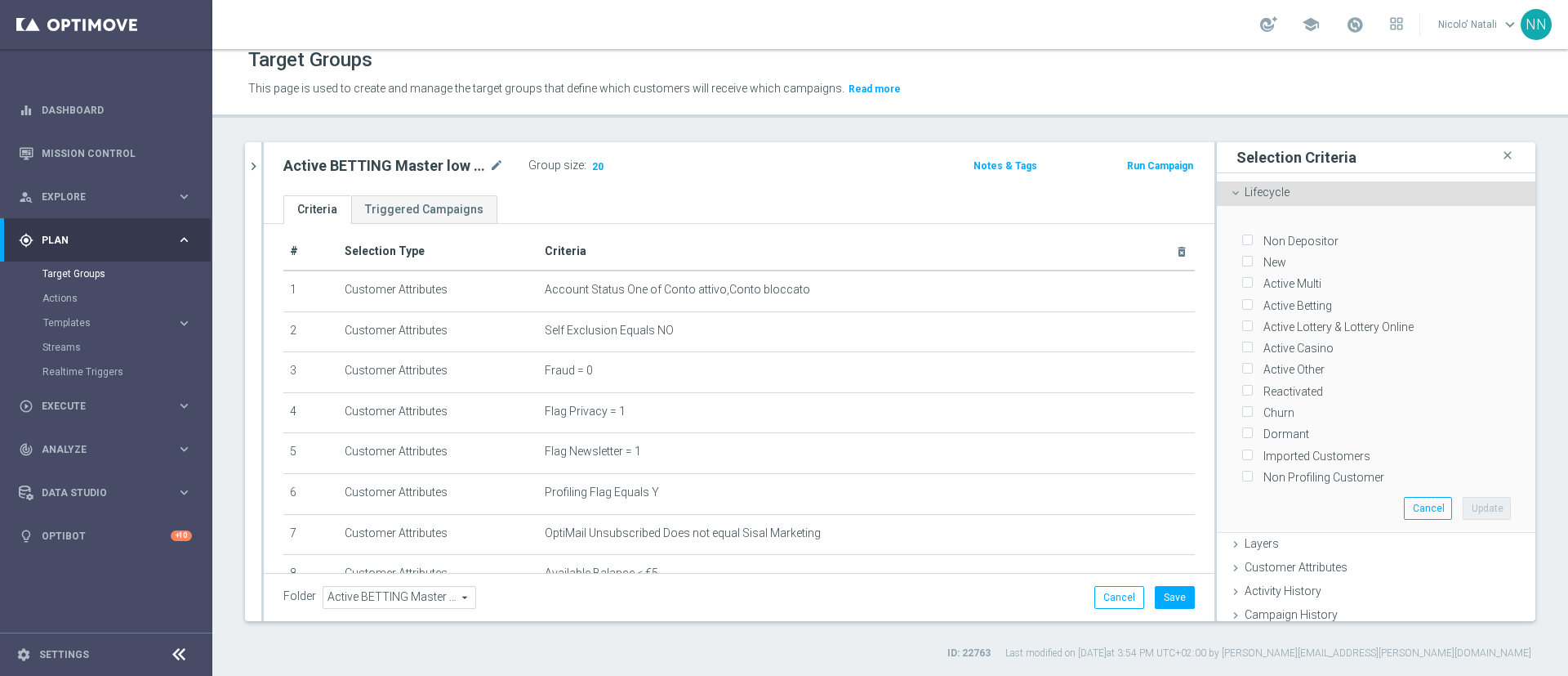
scroll to position [8, 0]
click at [1095, 592] on button "Cancel" at bounding box center [1119, 598] width 49 height 23
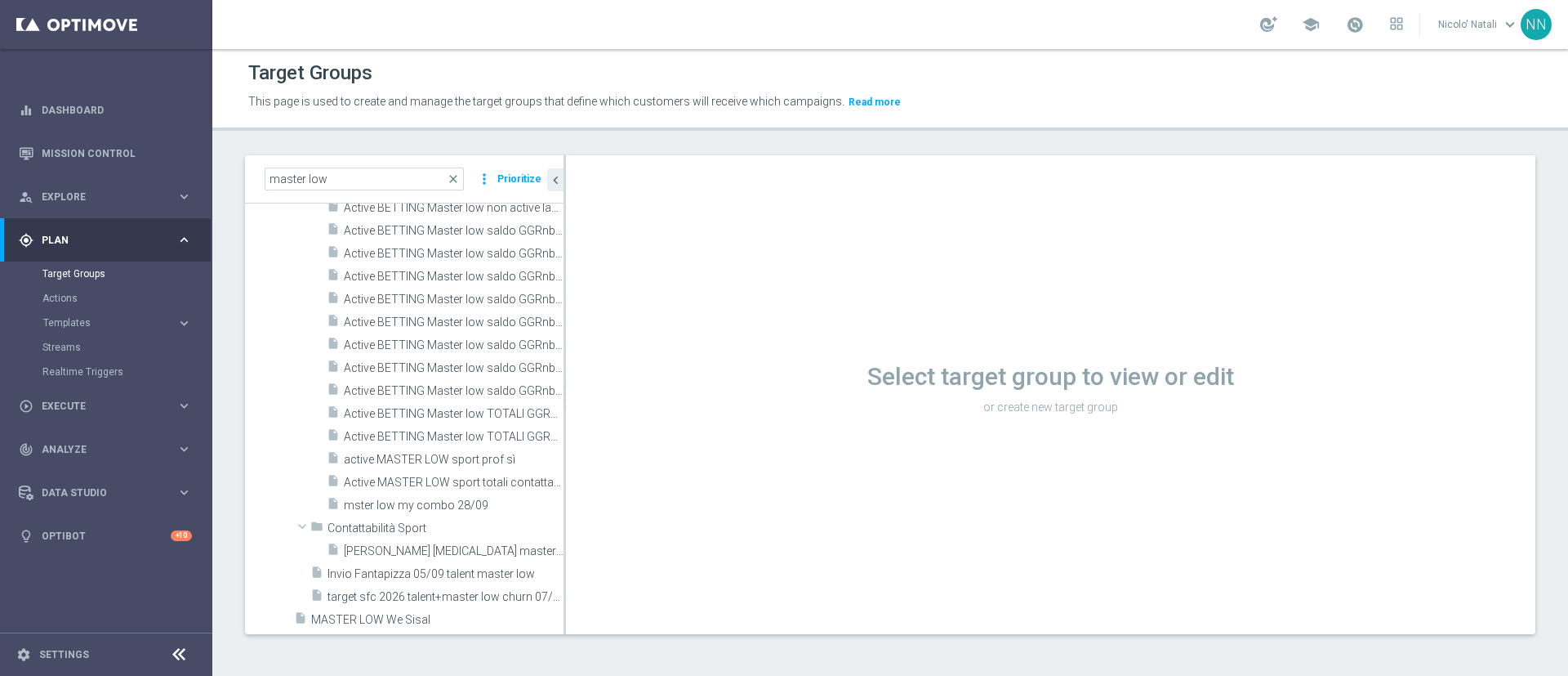
scroll to position [2, 0]
click at [526, 463] on icon "content_copy" at bounding box center [532, 460] width 14 height 14
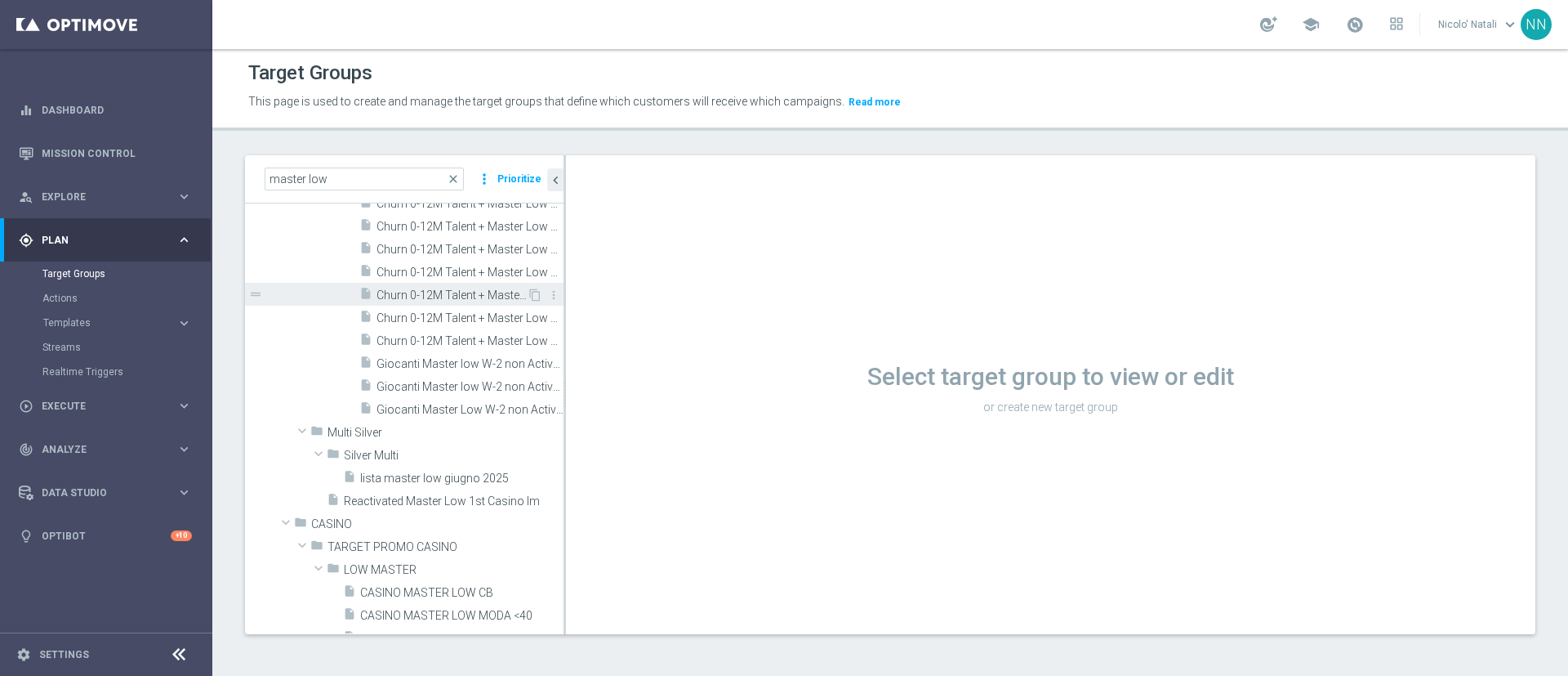
scroll to position [201, 0]
